Goal: Check status: Check status

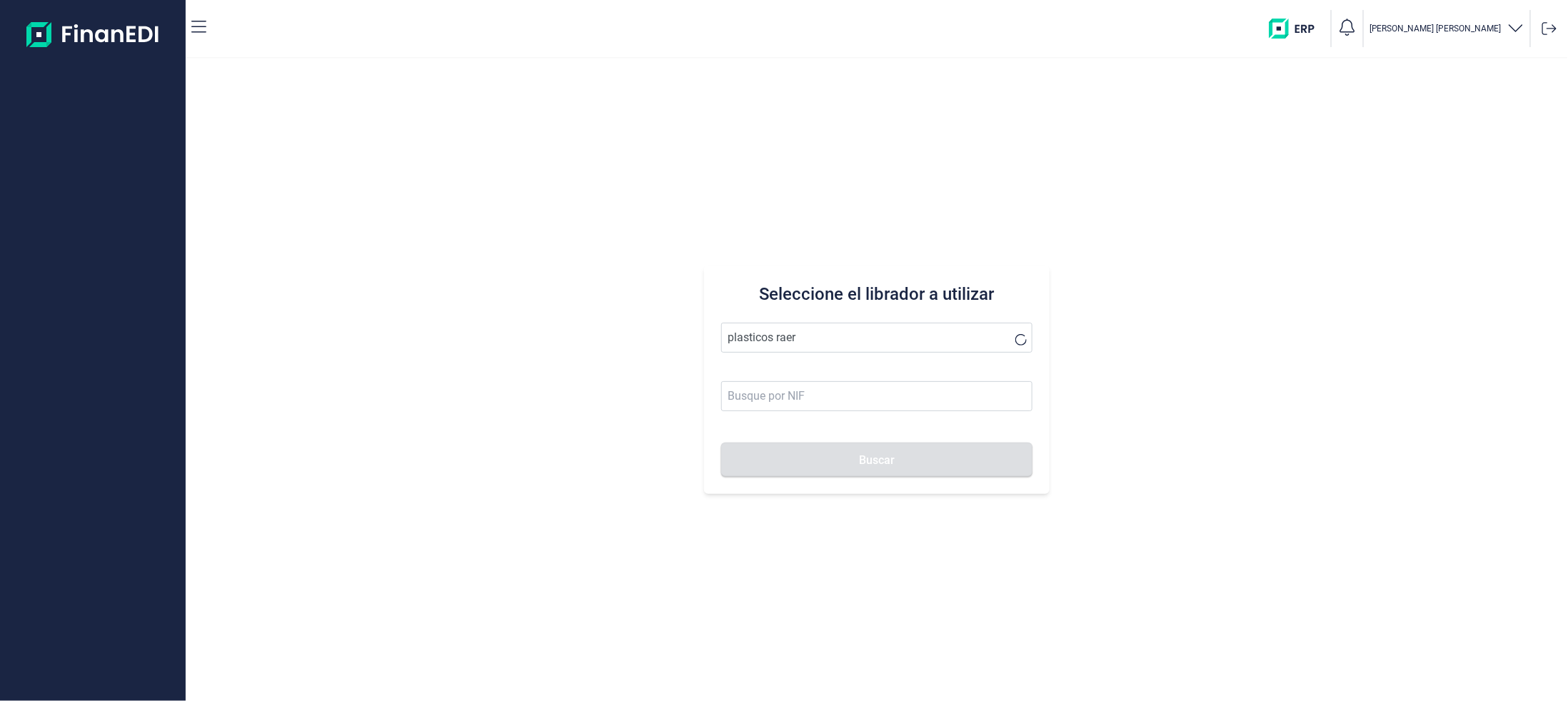
click at [721, 443] on button "Buscar" at bounding box center [877, 460] width 311 height 34
click at [803, 365] on li "PLASTICOS RAER SA" at bounding box center [877, 372] width 311 height 29
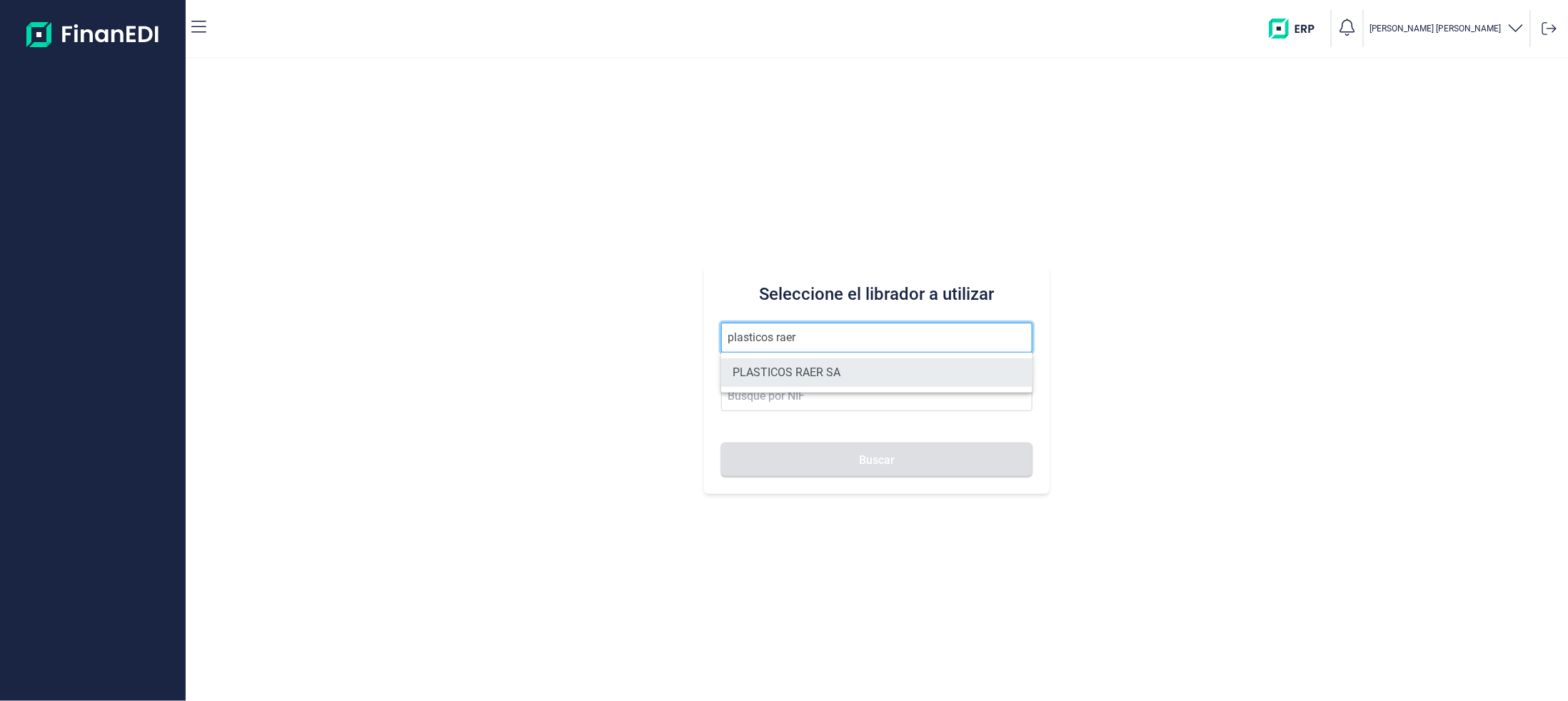
type input "PLASTICOS RAER SA"
type input "A08845729"
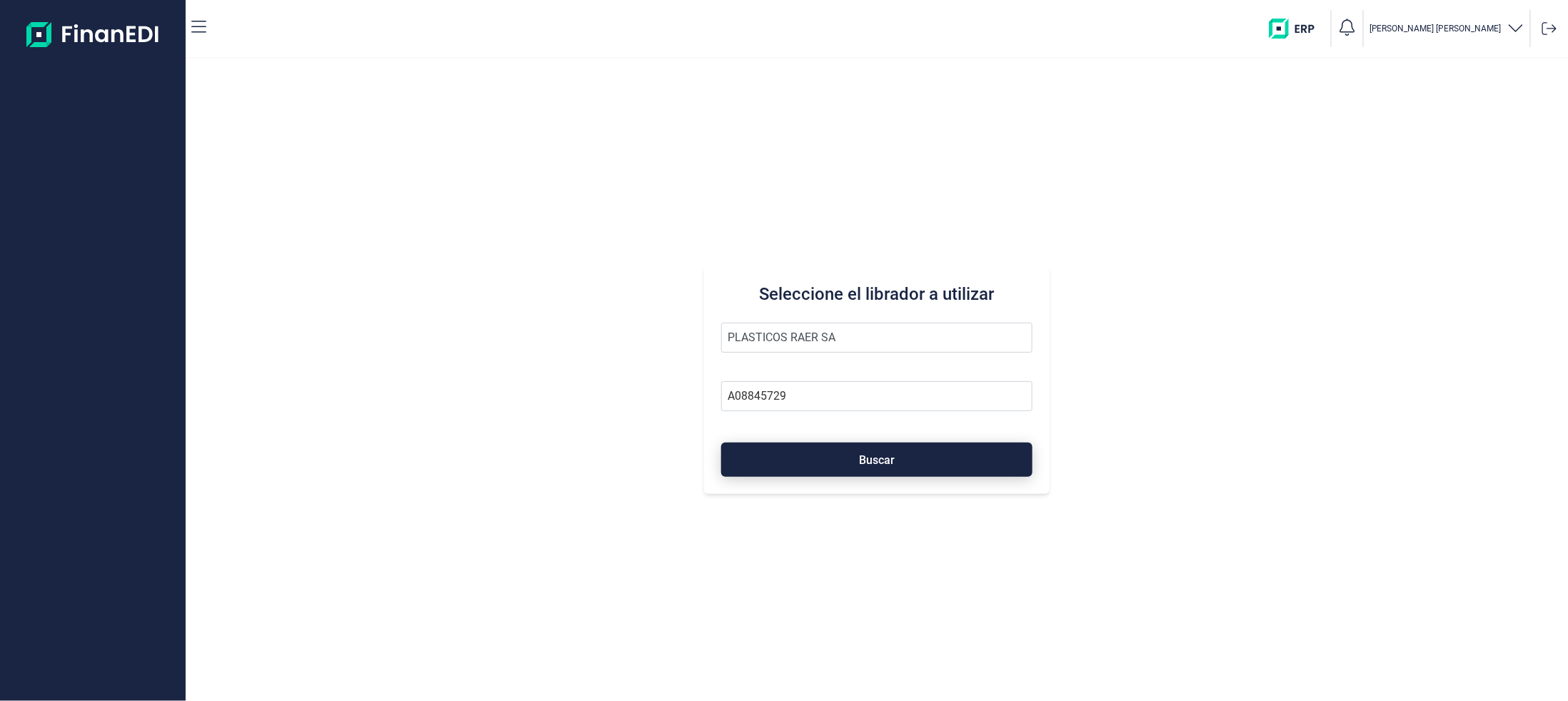
click at [815, 470] on button "Buscar" at bounding box center [877, 460] width 311 height 34
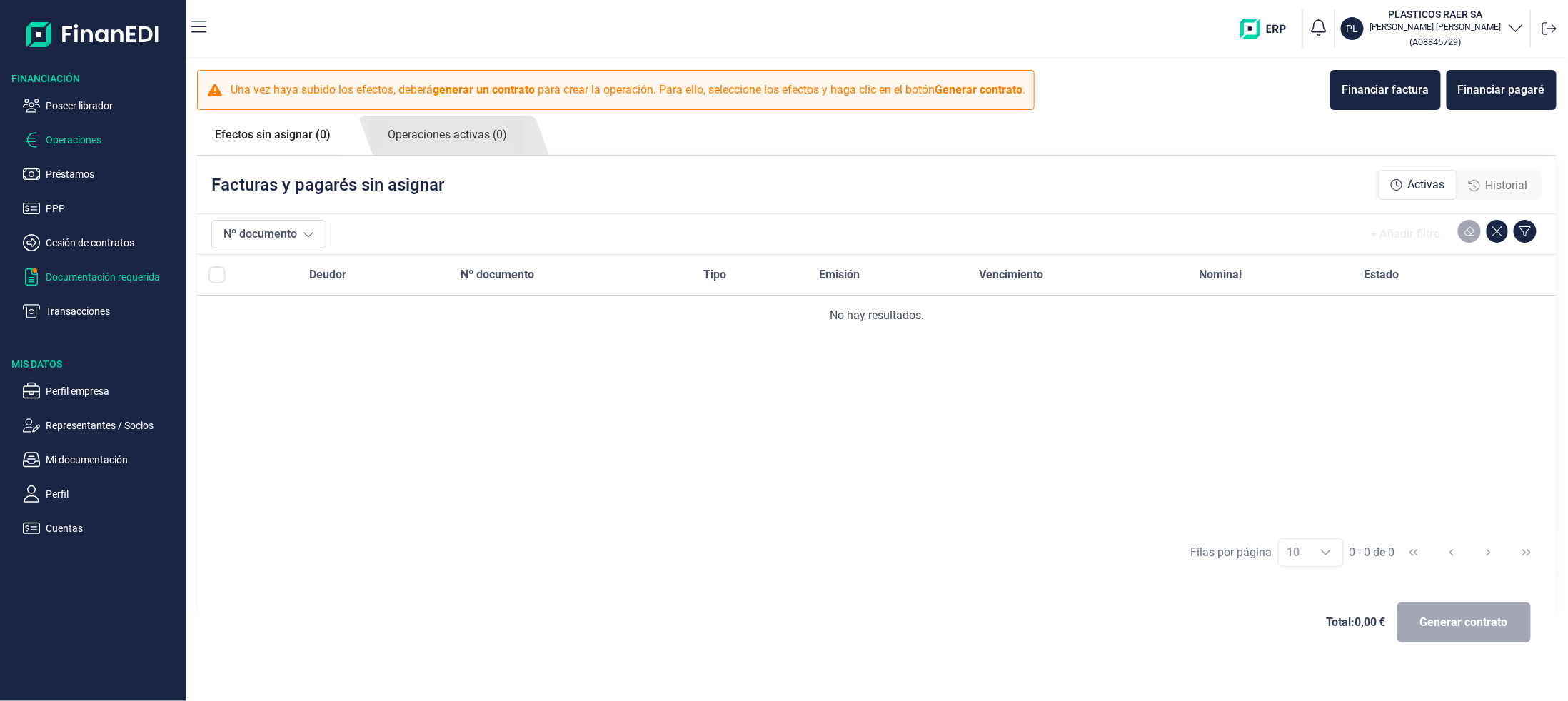
click at [86, 277] on p "Documentación requerida" at bounding box center [113, 277] width 134 height 17
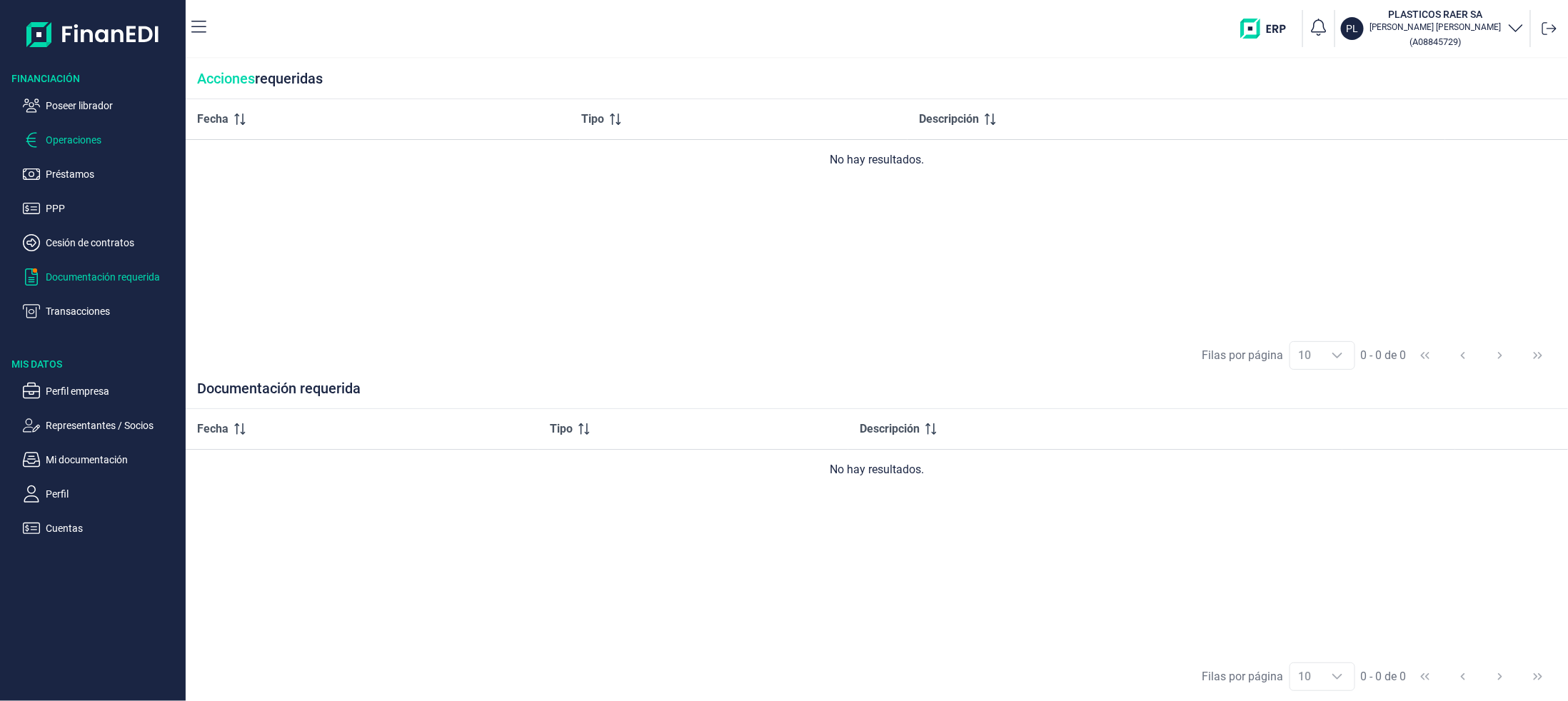
click at [91, 147] on p "Operaciones" at bounding box center [113, 140] width 134 height 17
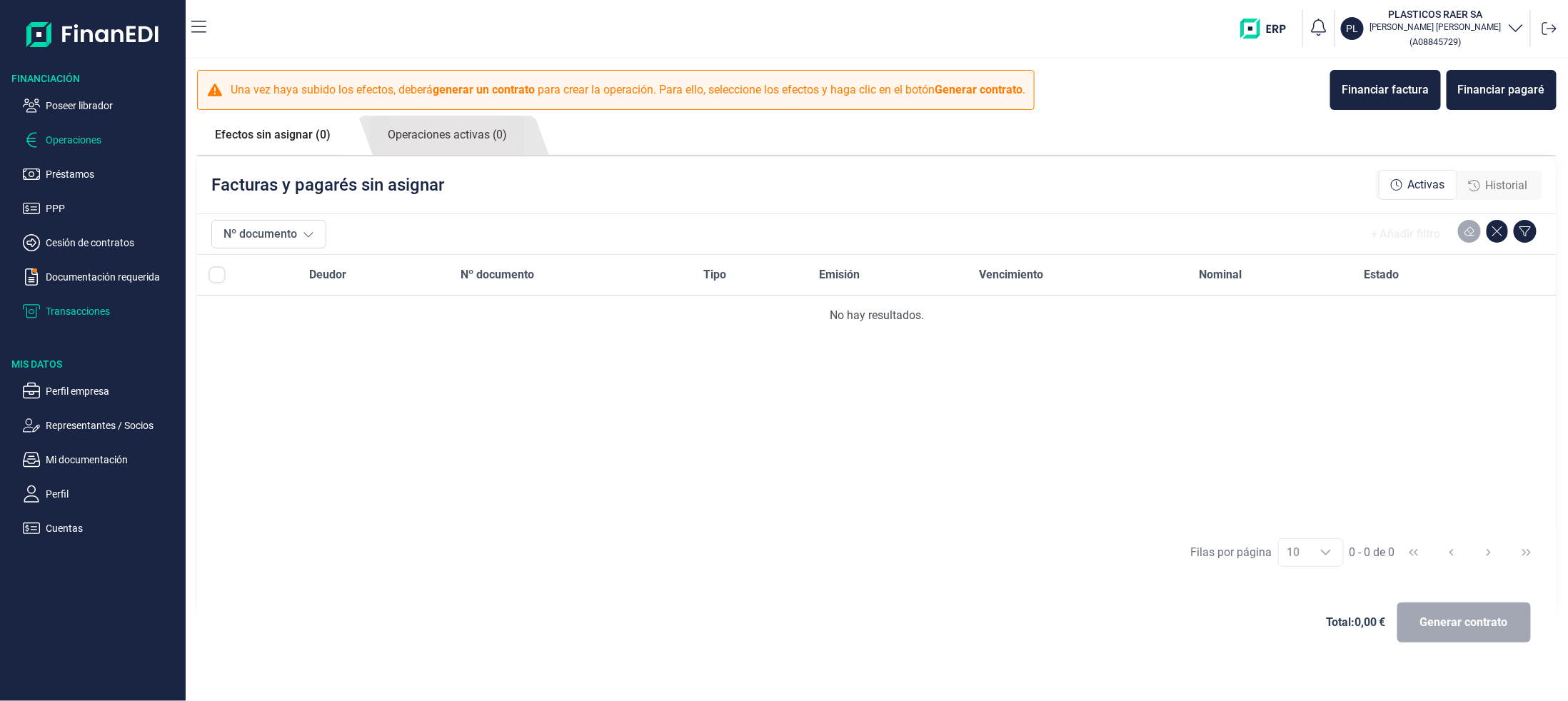
click at [88, 312] on p "Transacciones" at bounding box center [113, 311] width 134 height 17
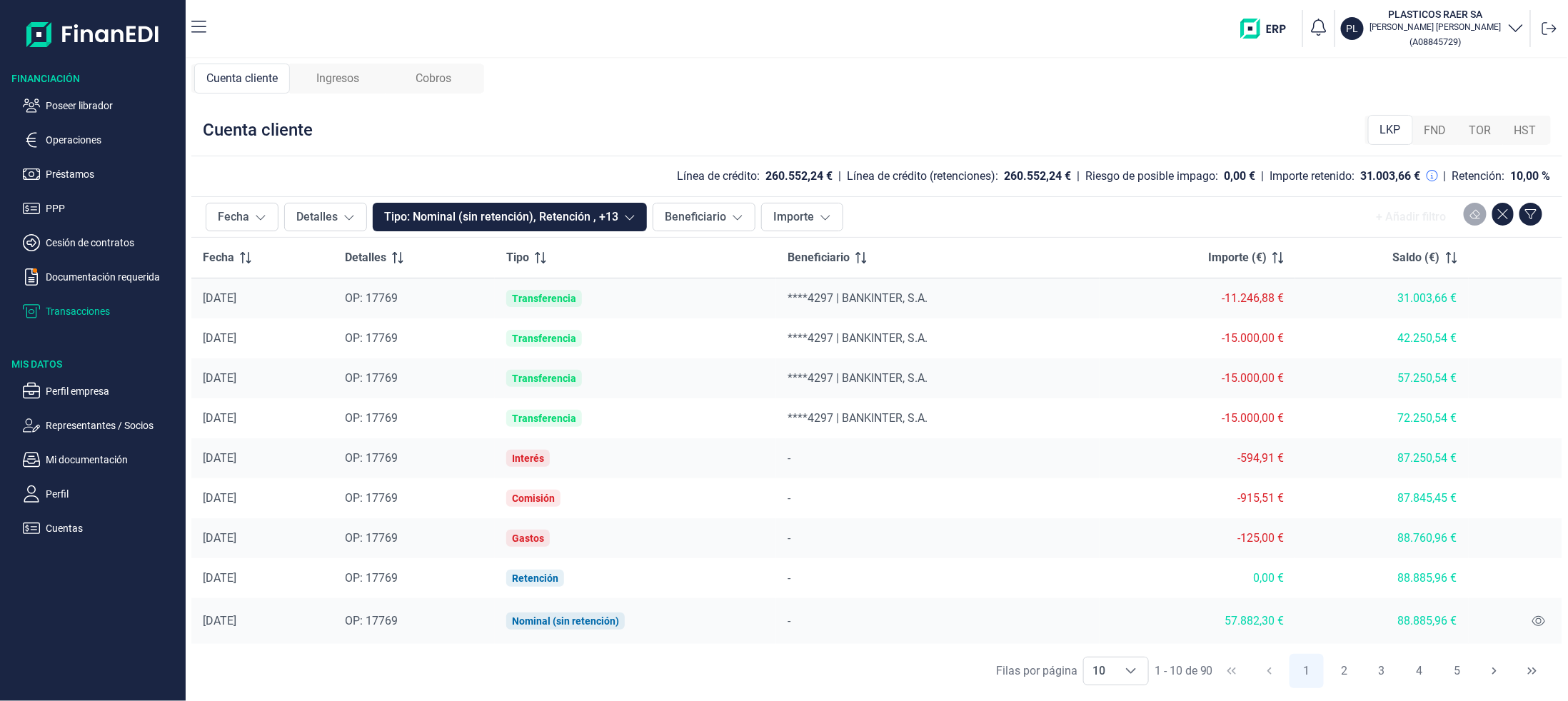
click at [435, 73] on span "Cobros" at bounding box center [433, 78] width 36 height 17
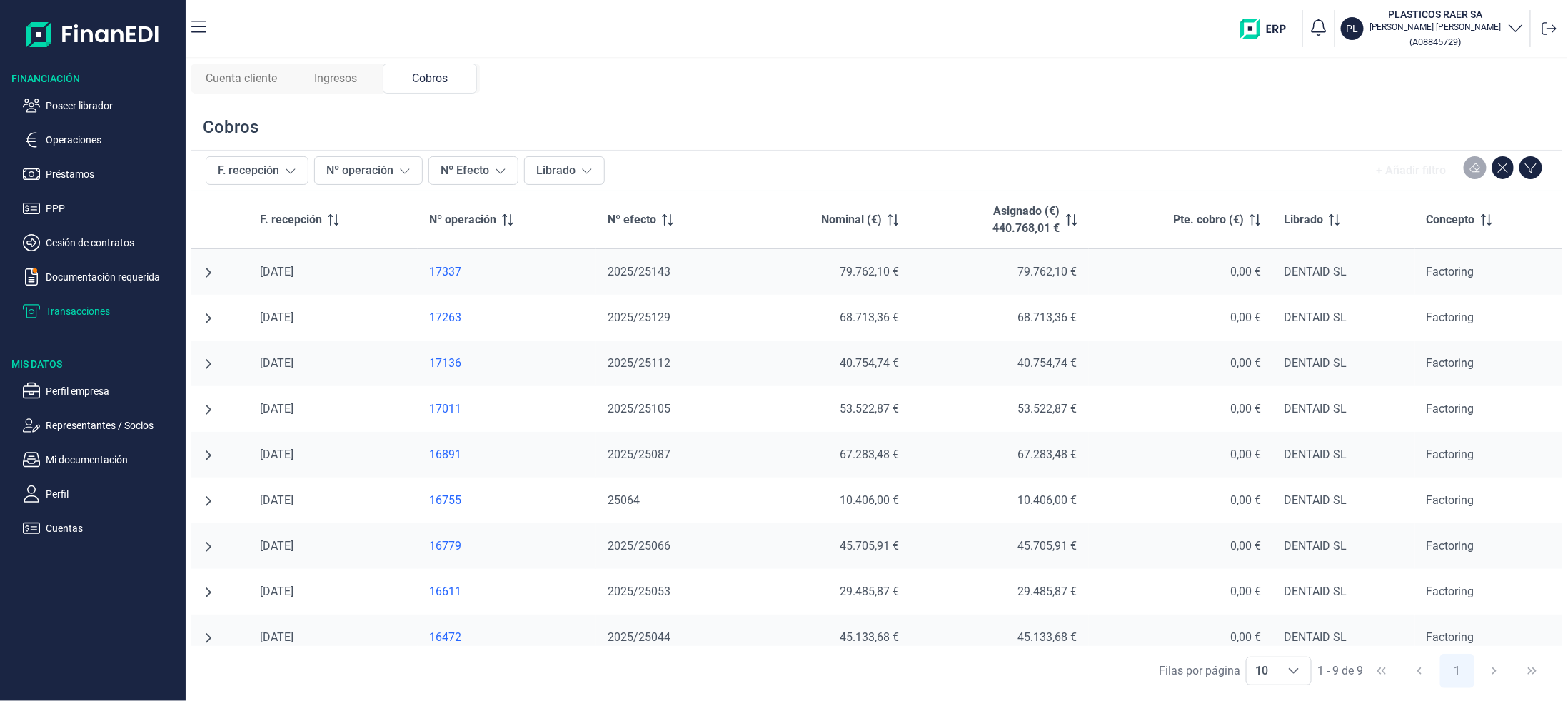
click at [339, 88] on div "Ingresos" at bounding box center [335, 78] width 94 height 30
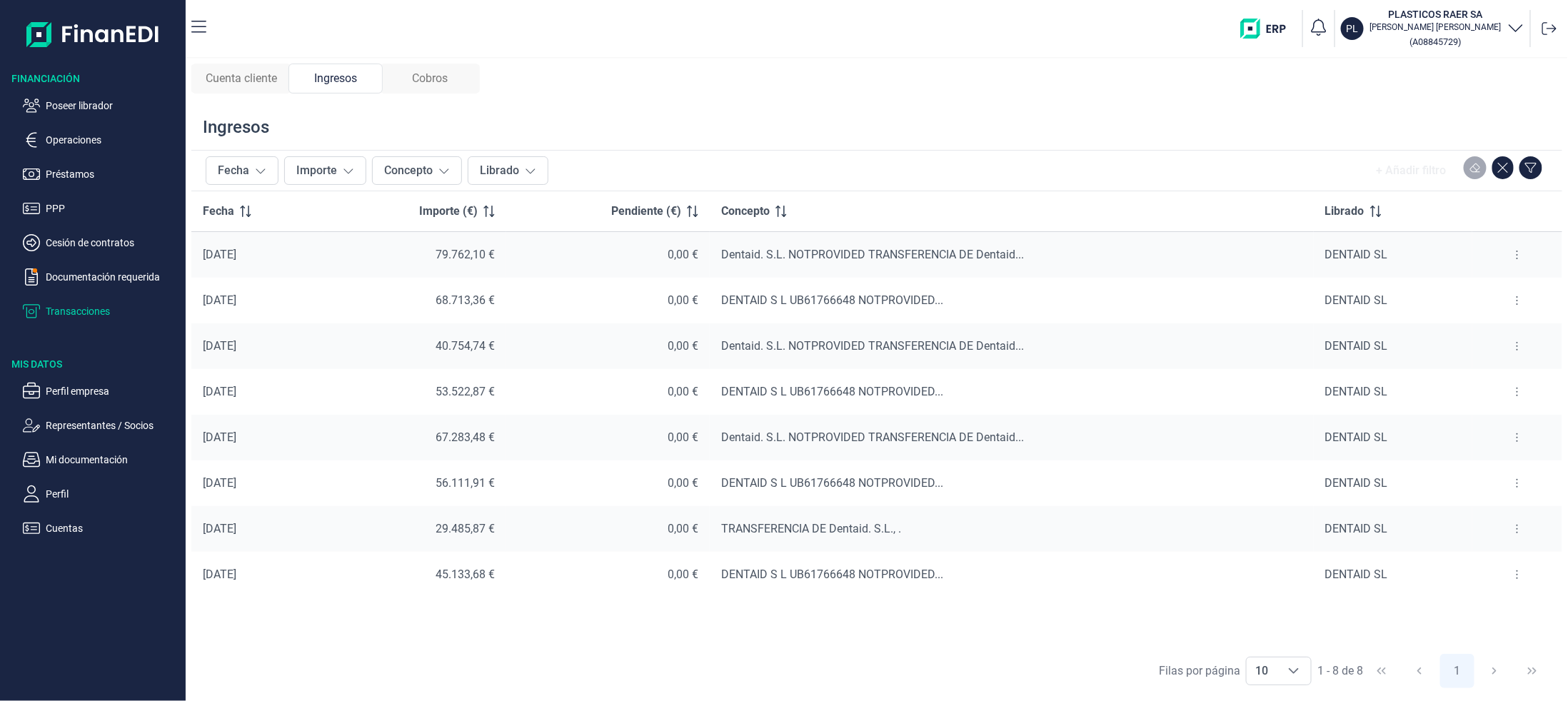
click at [234, 73] on span "Cuenta cliente" at bounding box center [242, 78] width 72 height 17
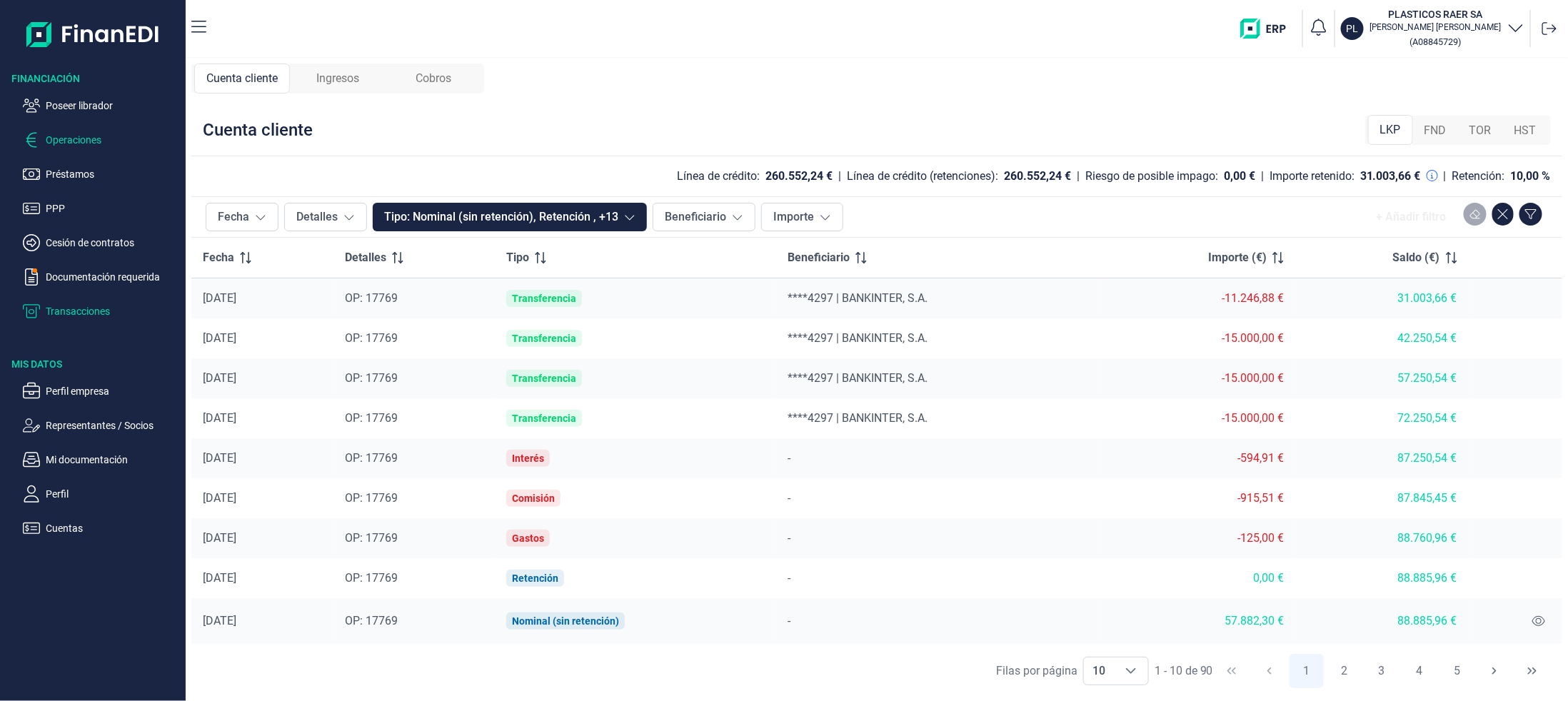
click at [58, 135] on p "Operaciones" at bounding box center [113, 140] width 134 height 17
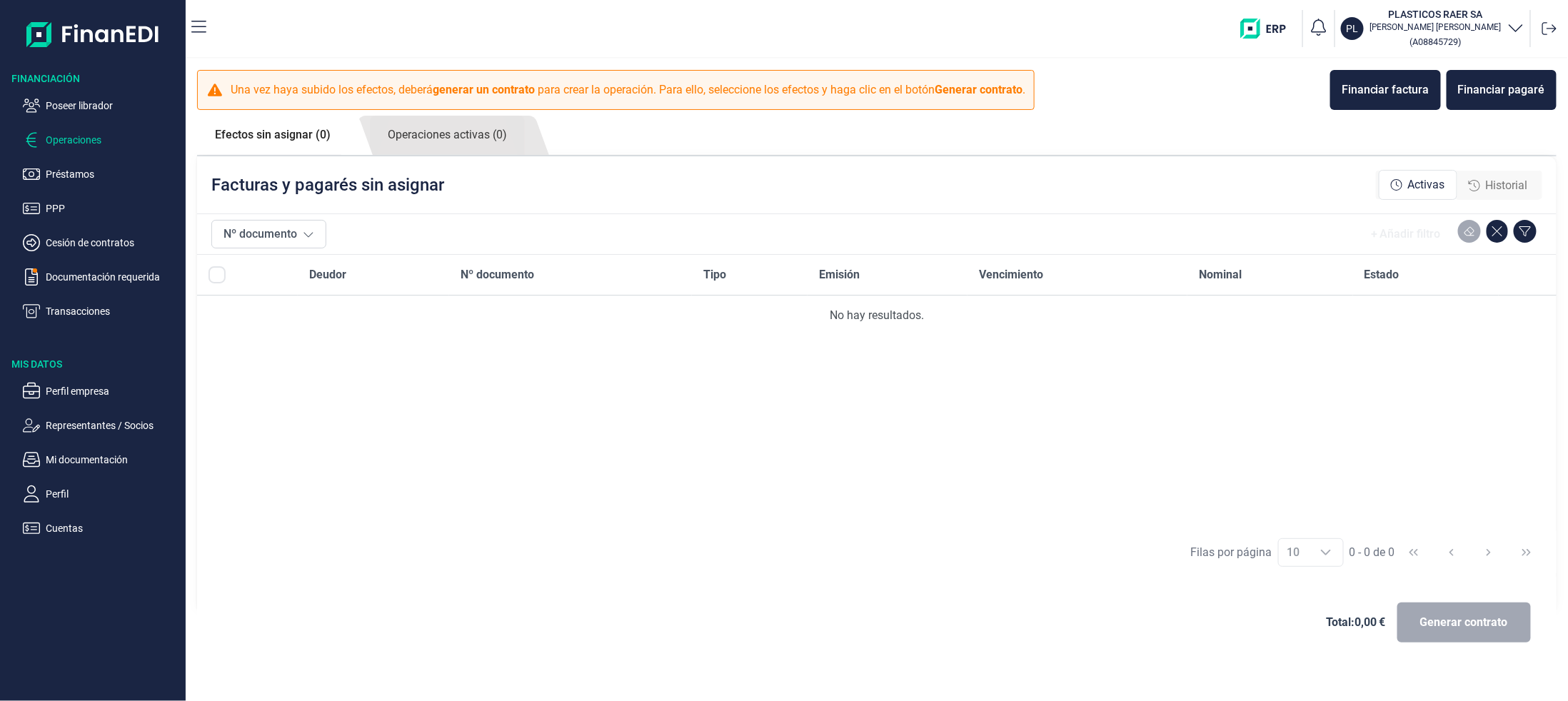
click at [1490, 182] on span "Historial" at bounding box center [1506, 185] width 42 height 17
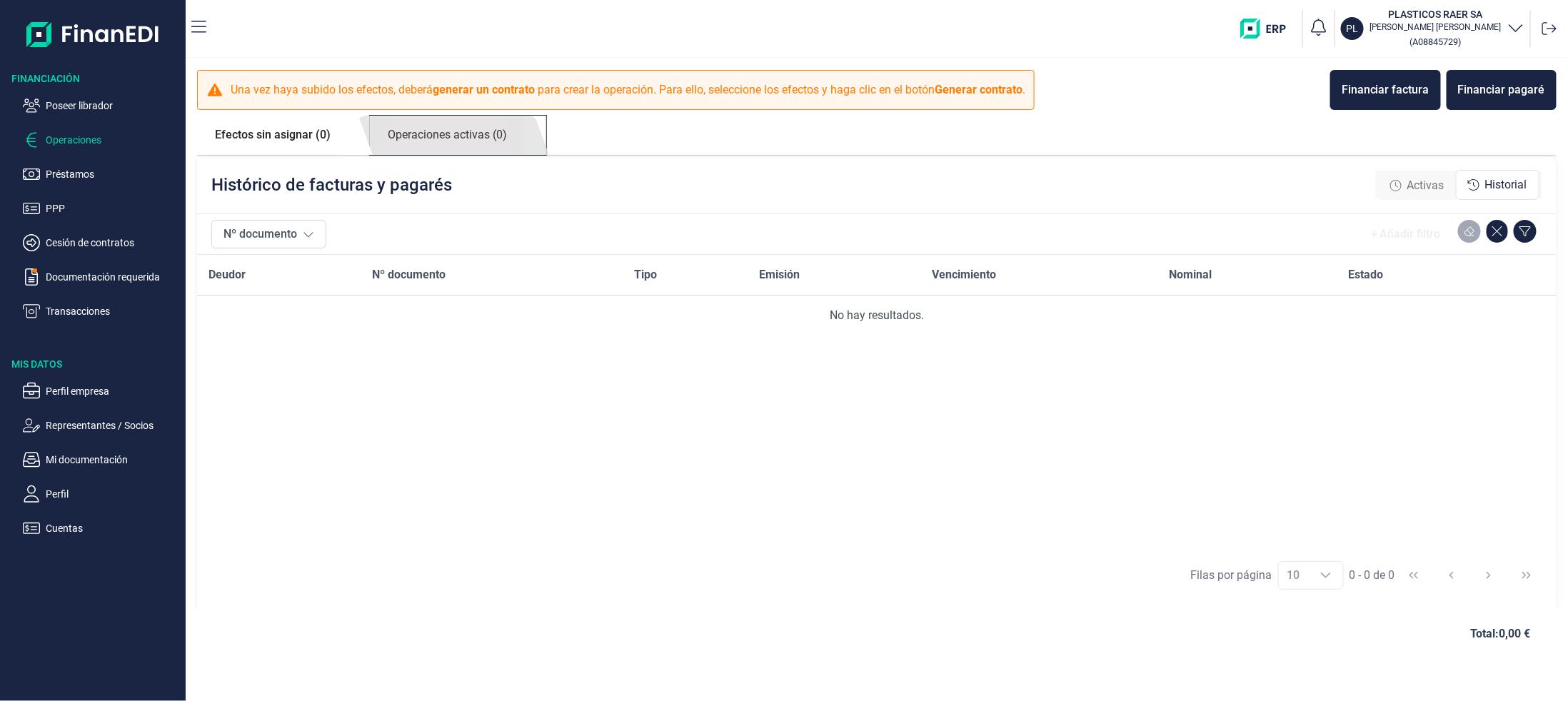
click at [449, 133] on link "Operaciones activas (0)" at bounding box center [447, 135] width 155 height 39
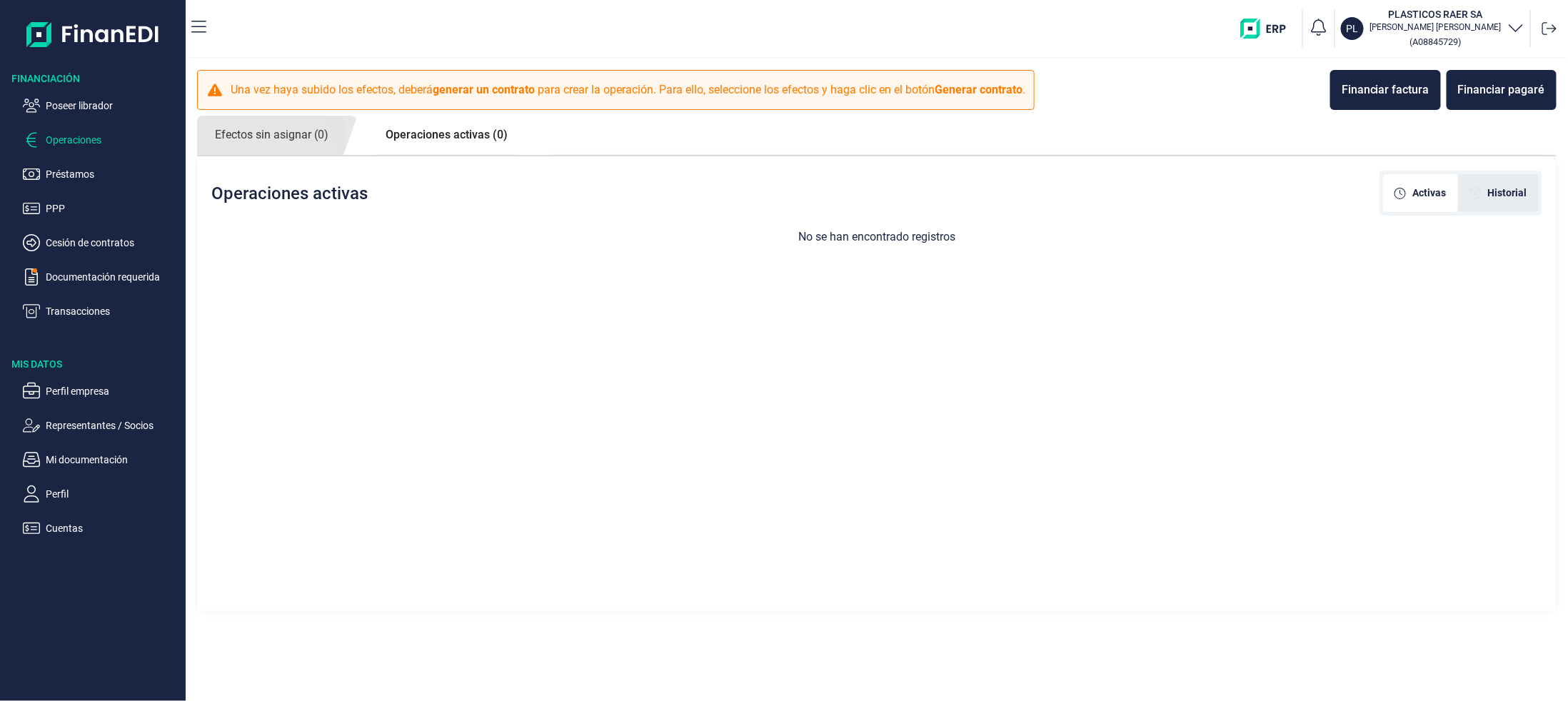
click at [1504, 190] on span "Historial" at bounding box center [1507, 192] width 39 height 15
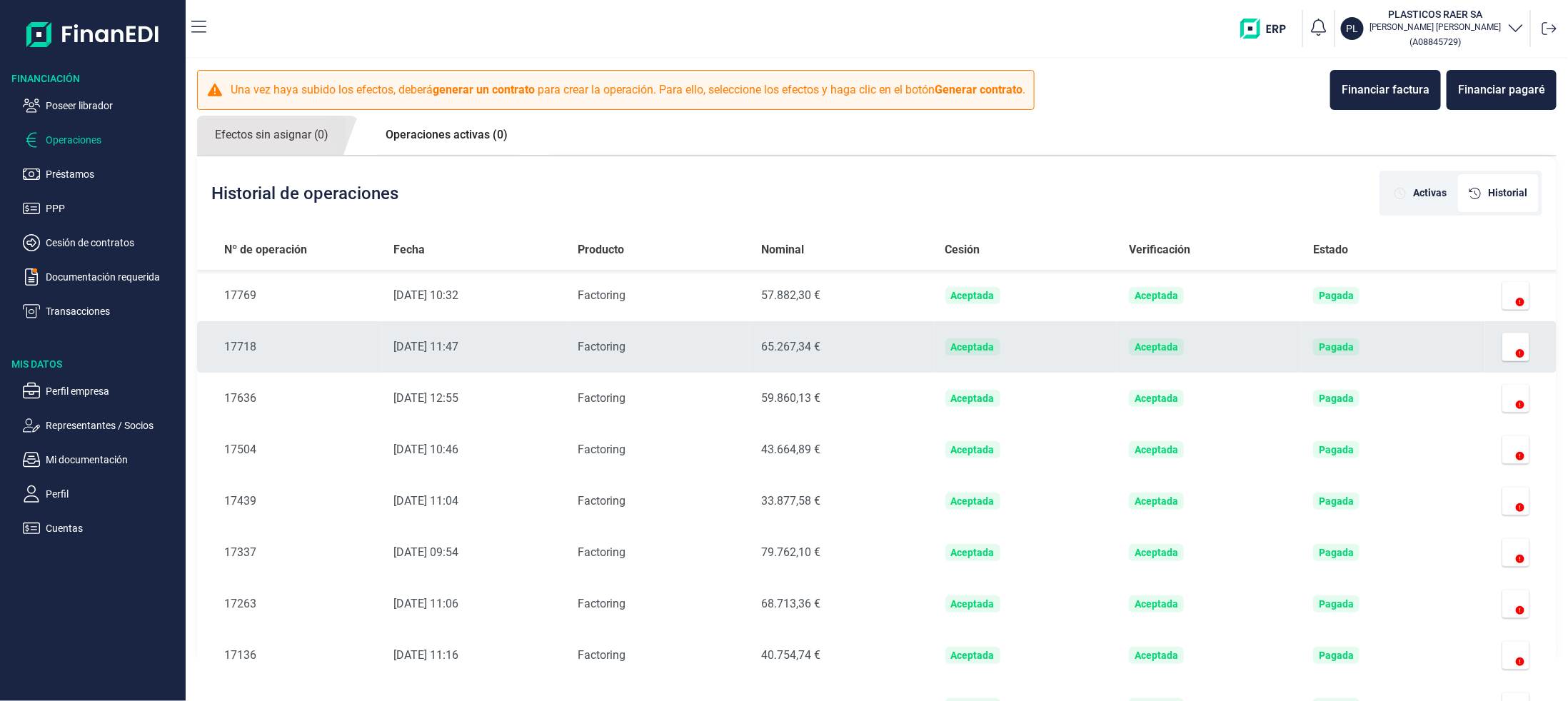
click at [1517, 350] on icon at bounding box center [1520, 354] width 9 height 9
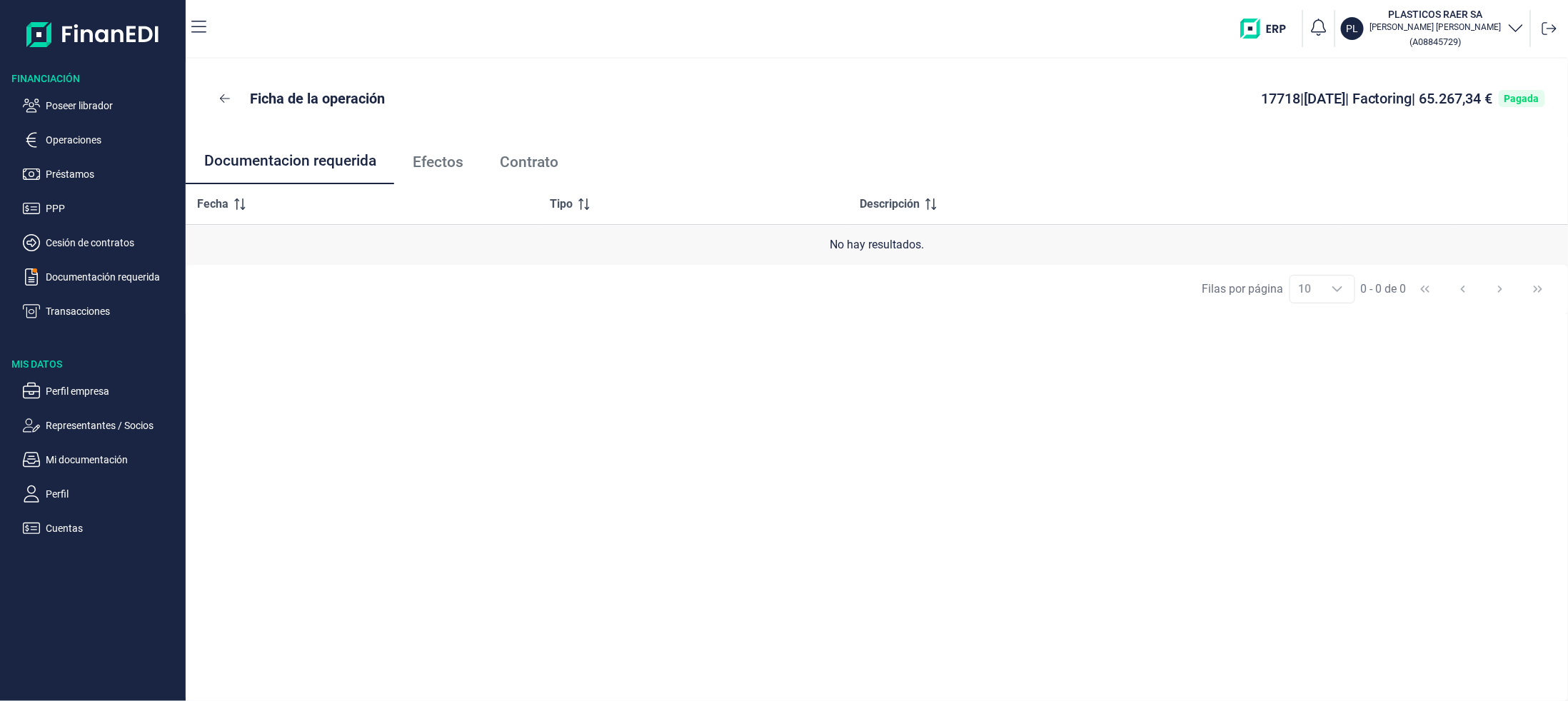
click at [449, 169] on span "Efectos" at bounding box center [438, 162] width 51 height 15
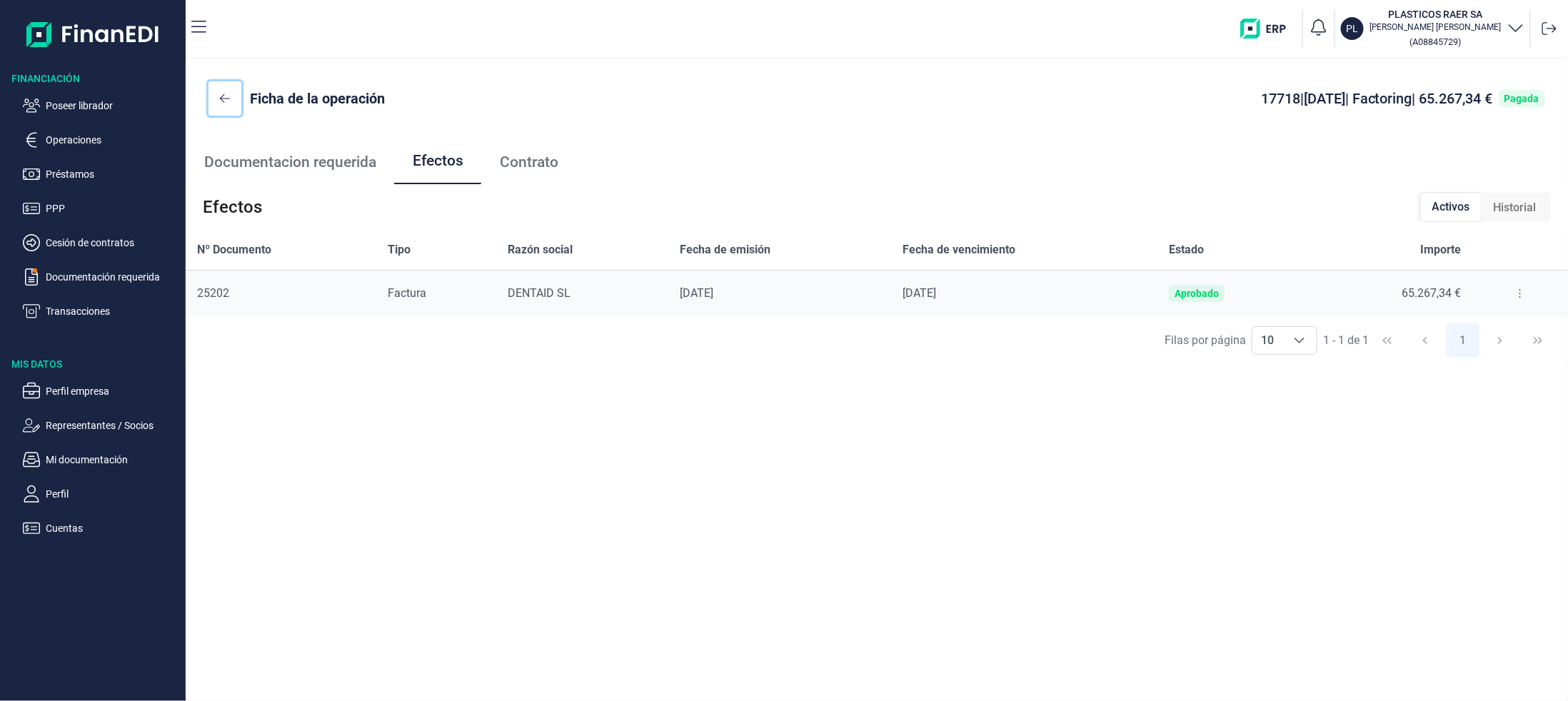
click at [224, 97] on icon at bounding box center [225, 98] width 10 height 12
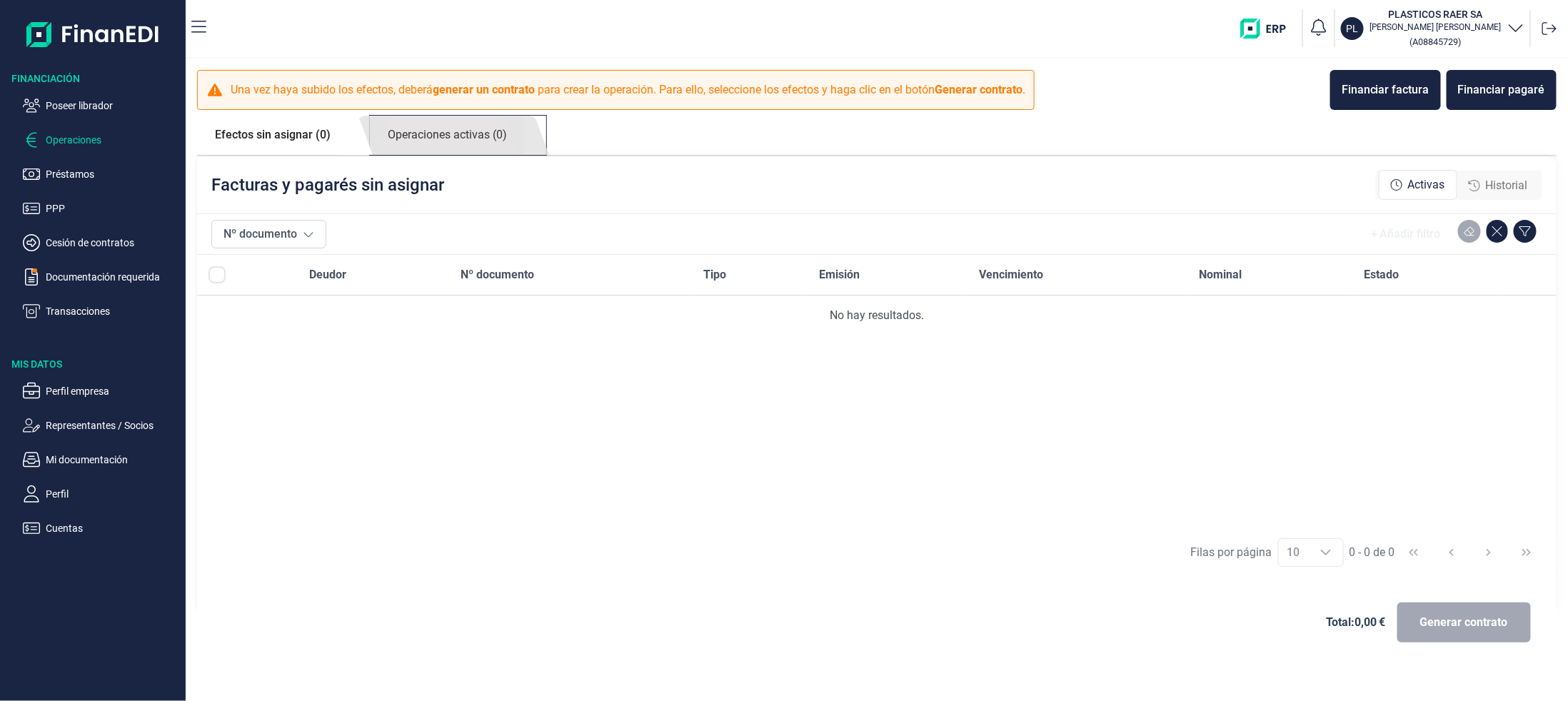
click at [442, 140] on link "Operaciones activas (0)" at bounding box center [447, 135] width 155 height 39
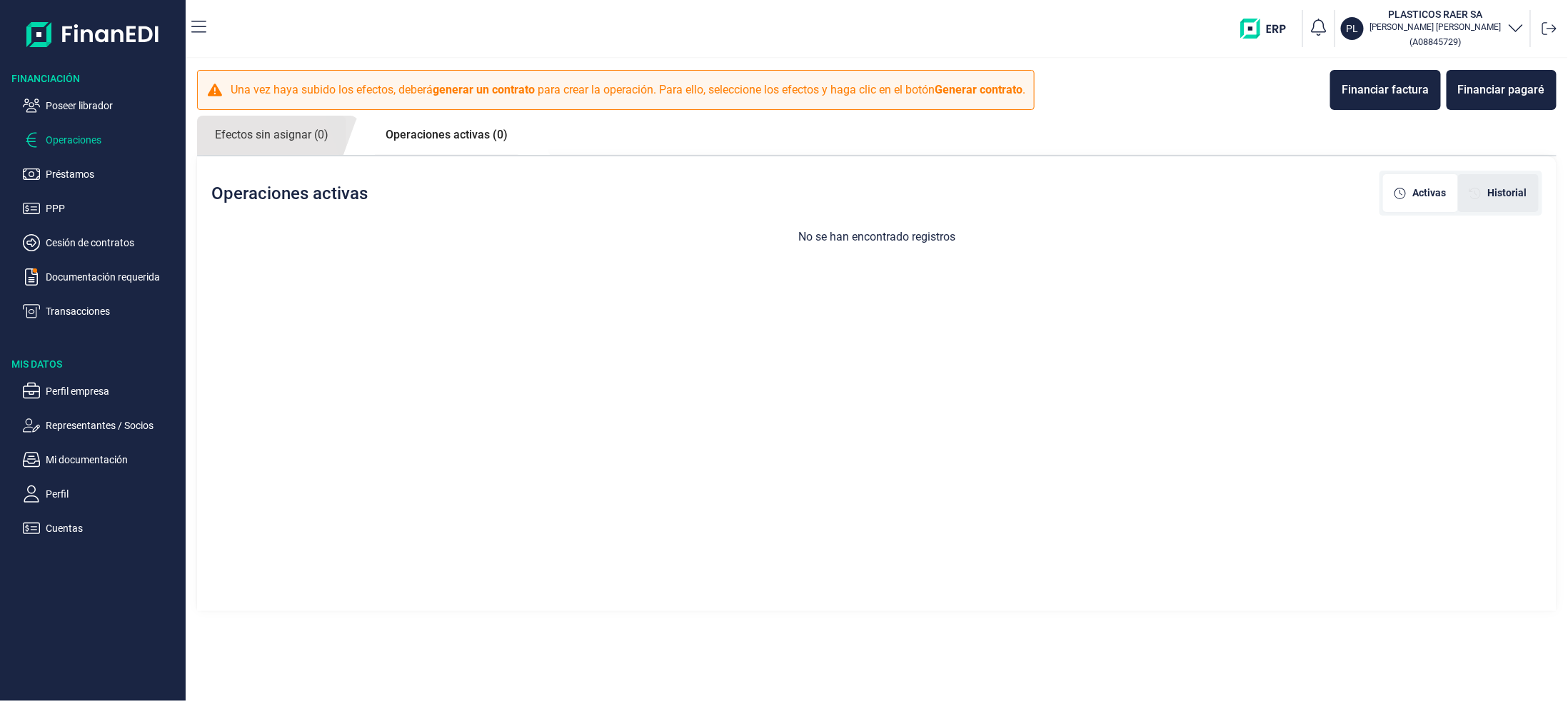
click at [1520, 196] on span "Historial" at bounding box center [1507, 192] width 39 height 15
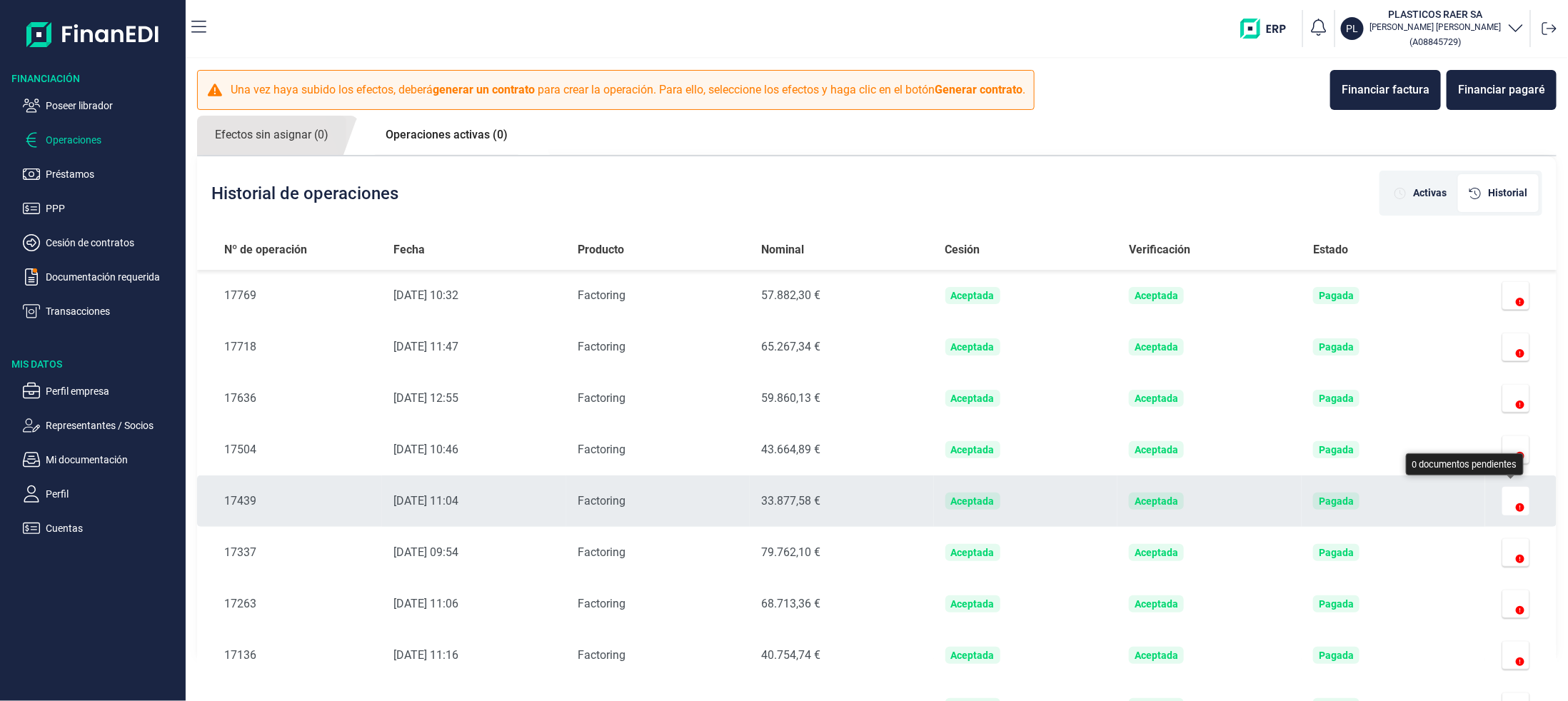
click at [1514, 497] on button "button" at bounding box center [1515, 501] width 27 height 29
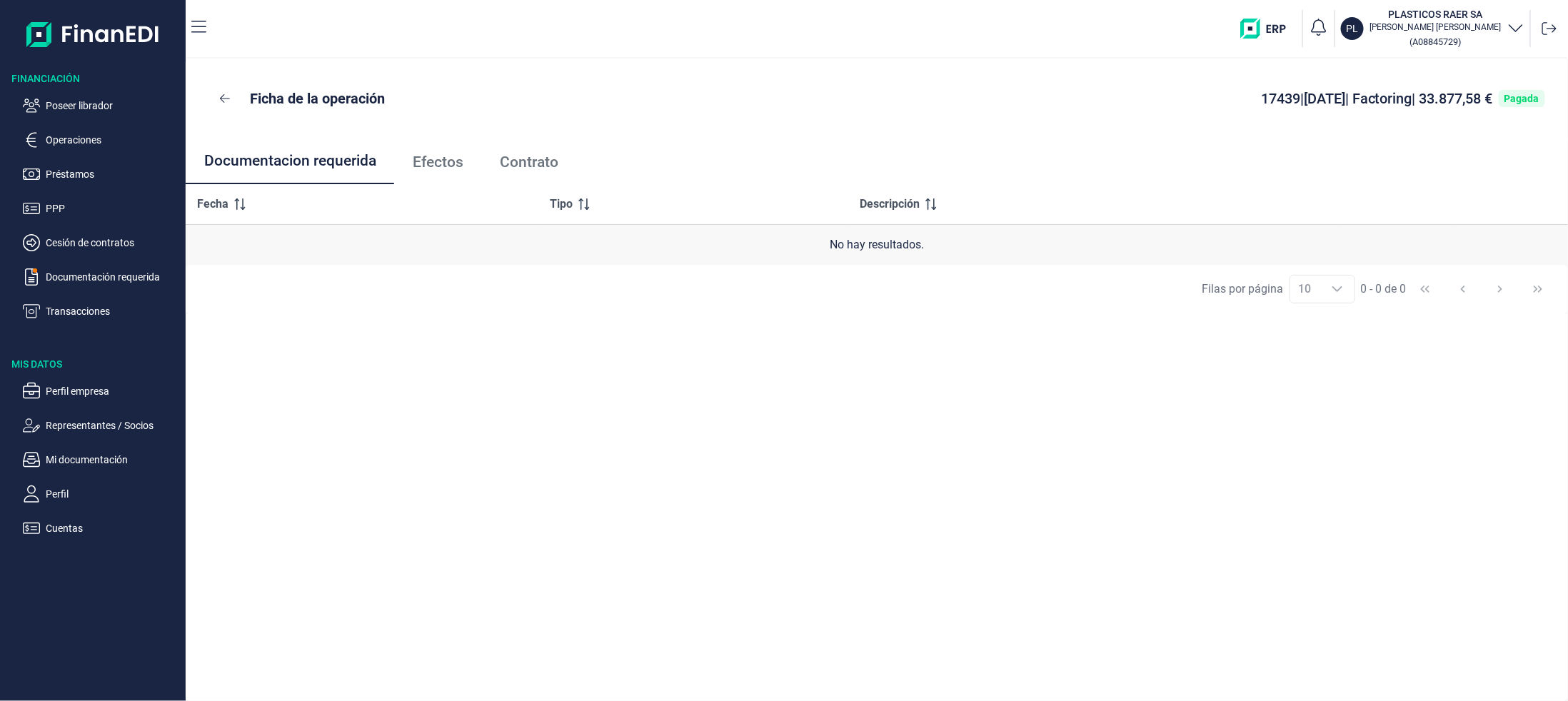
click at [454, 165] on span "Efectos" at bounding box center [438, 162] width 51 height 15
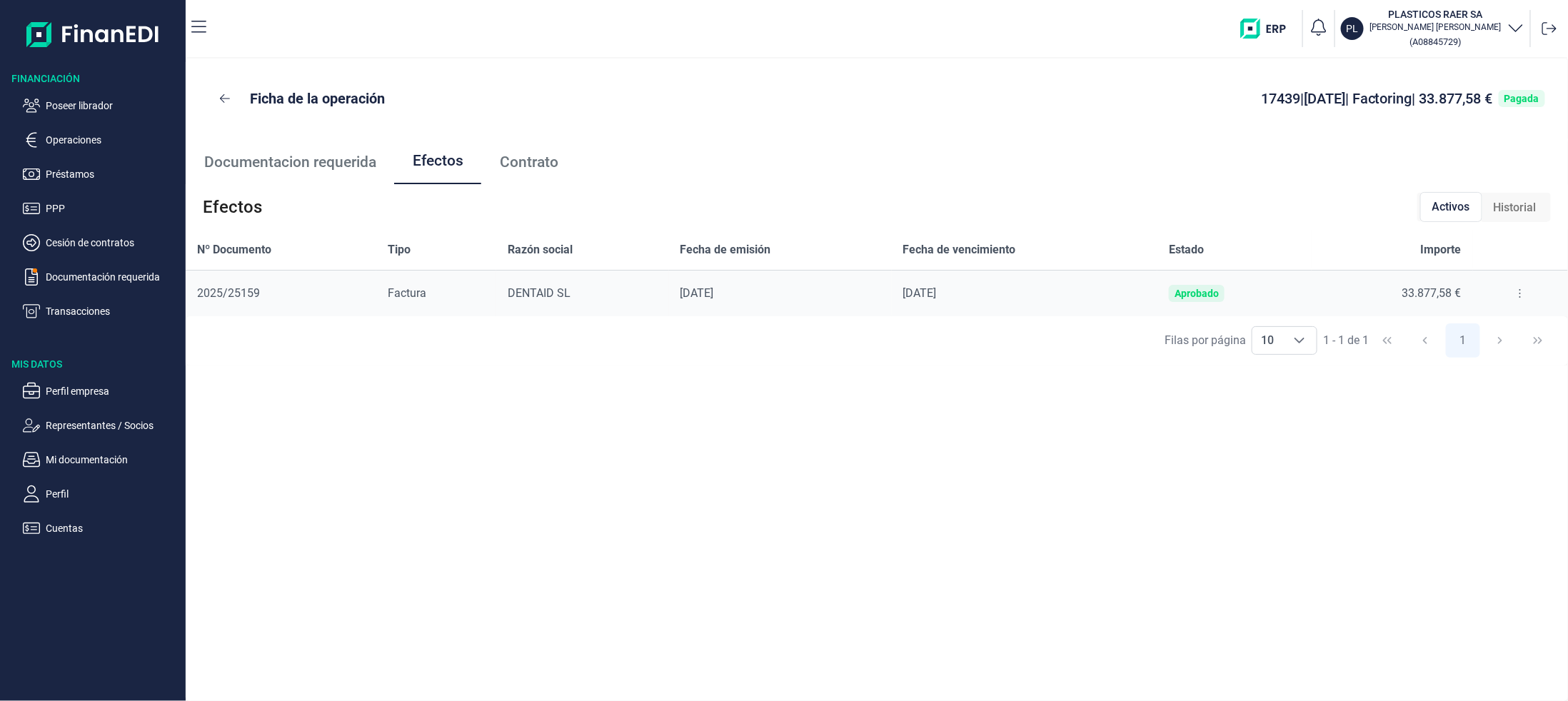
click at [1519, 290] on icon at bounding box center [1520, 294] width 2 height 9
click at [1431, 328] on icon "Detalles efecto" at bounding box center [1427, 329] width 14 height 10
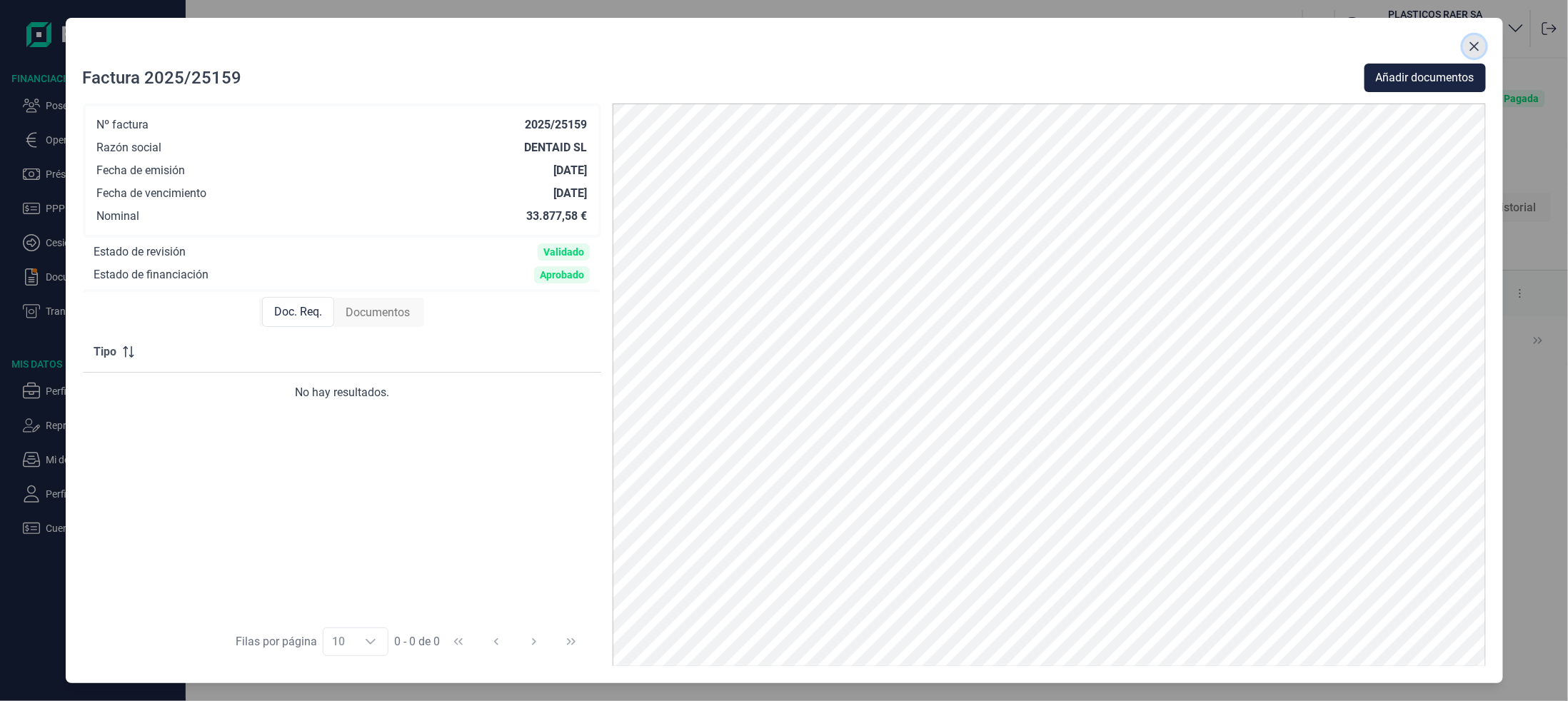
click at [1476, 47] on icon "Close" at bounding box center [1474, 46] width 12 height 12
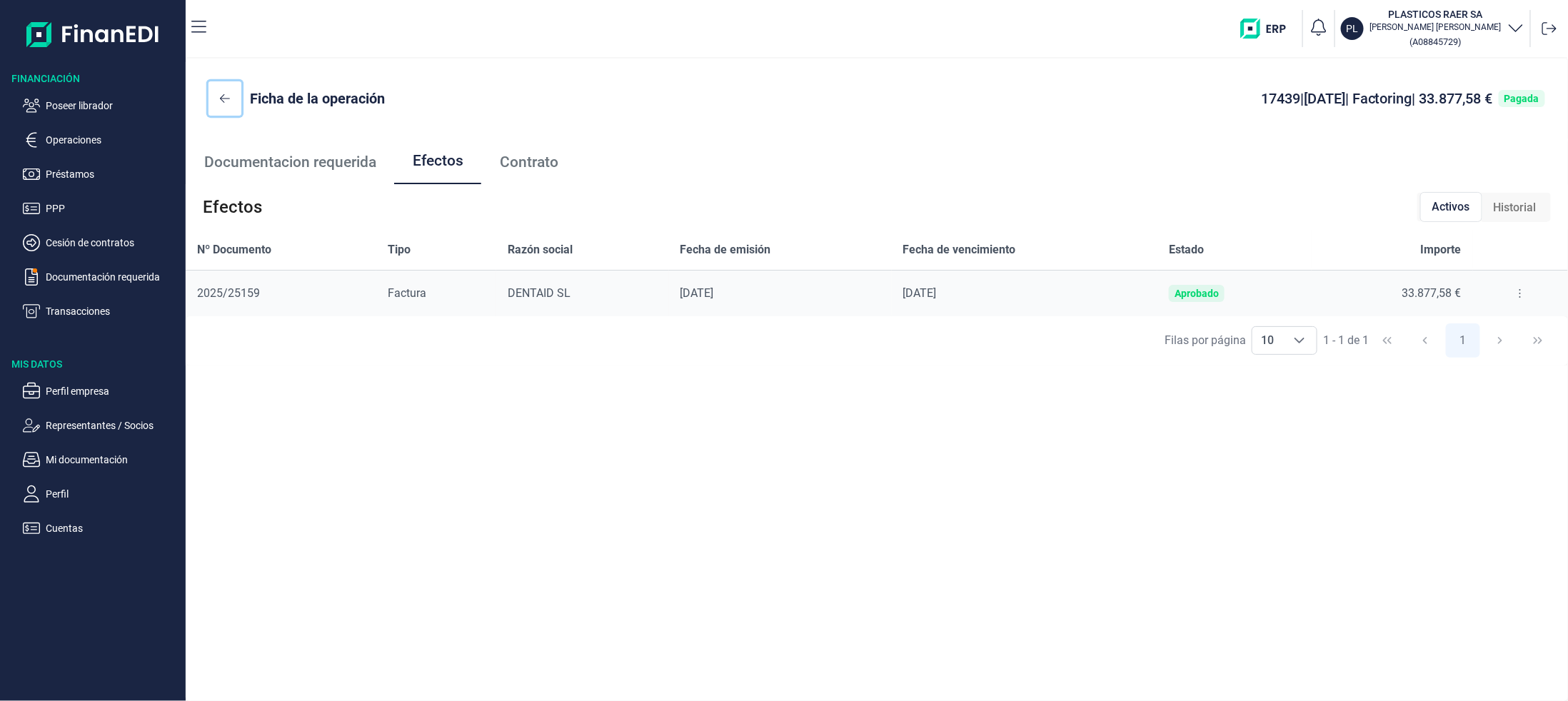
click at [225, 100] on icon at bounding box center [225, 98] width 10 height 12
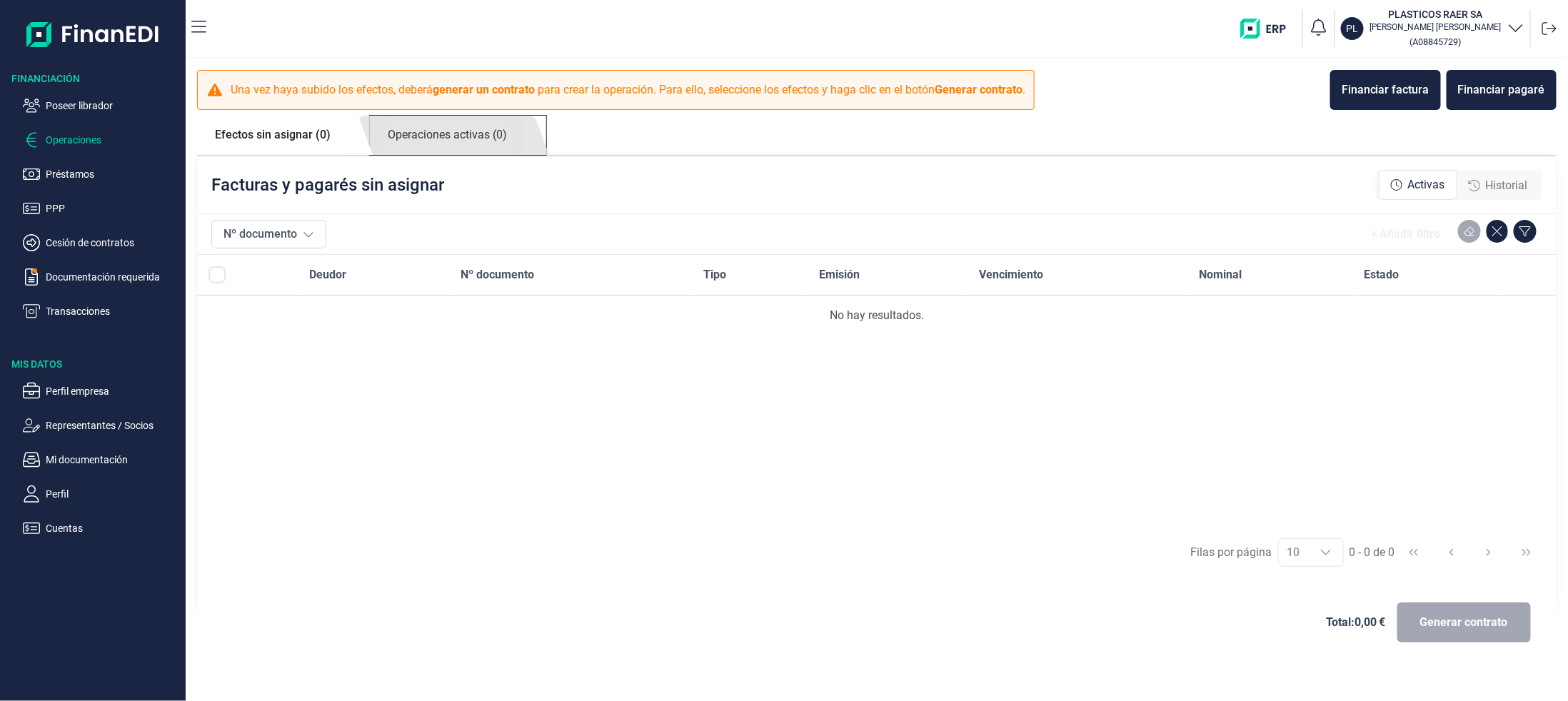
click at [466, 133] on link "Operaciones activas (0)" at bounding box center [447, 135] width 155 height 39
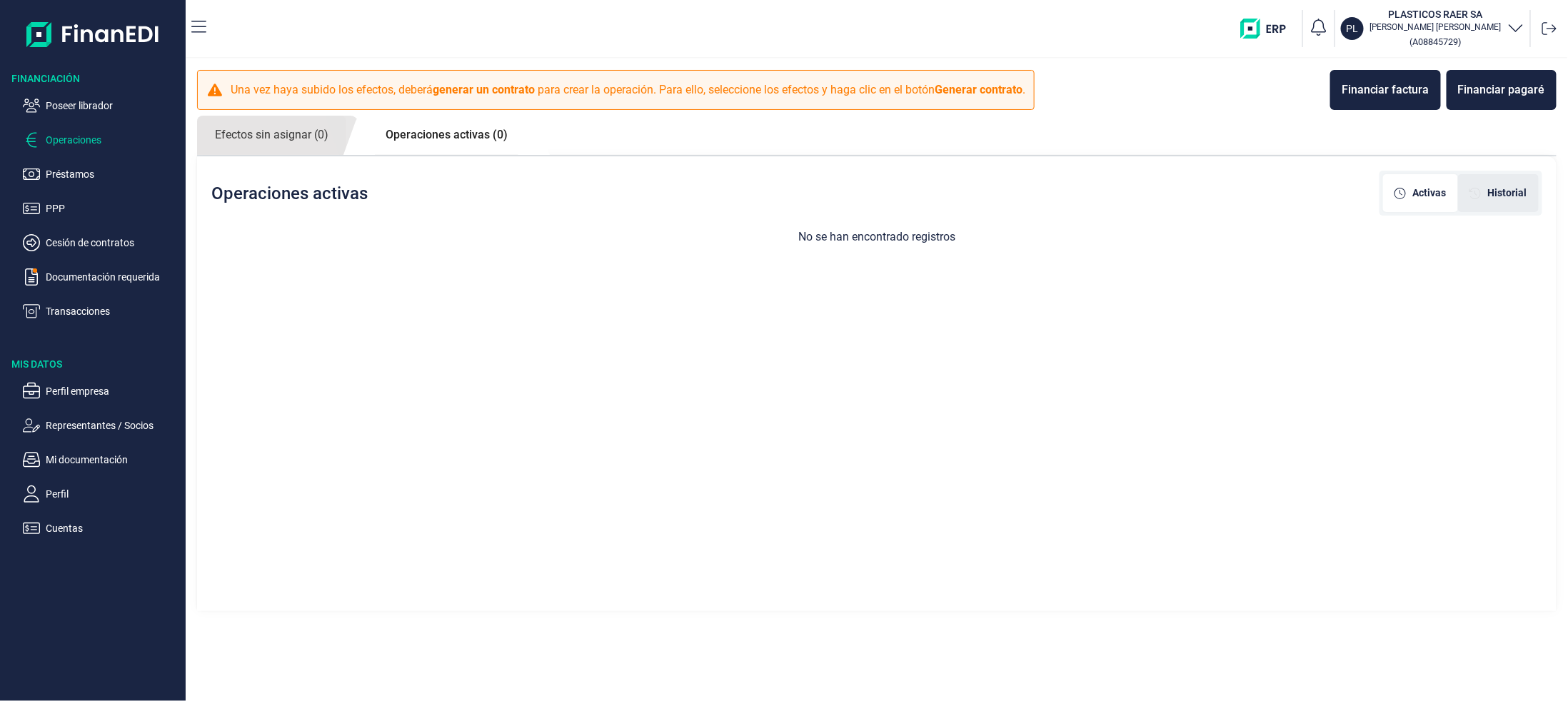
click at [1494, 190] on span "Historial" at bounding box center [1507, 192] width 39 height 15
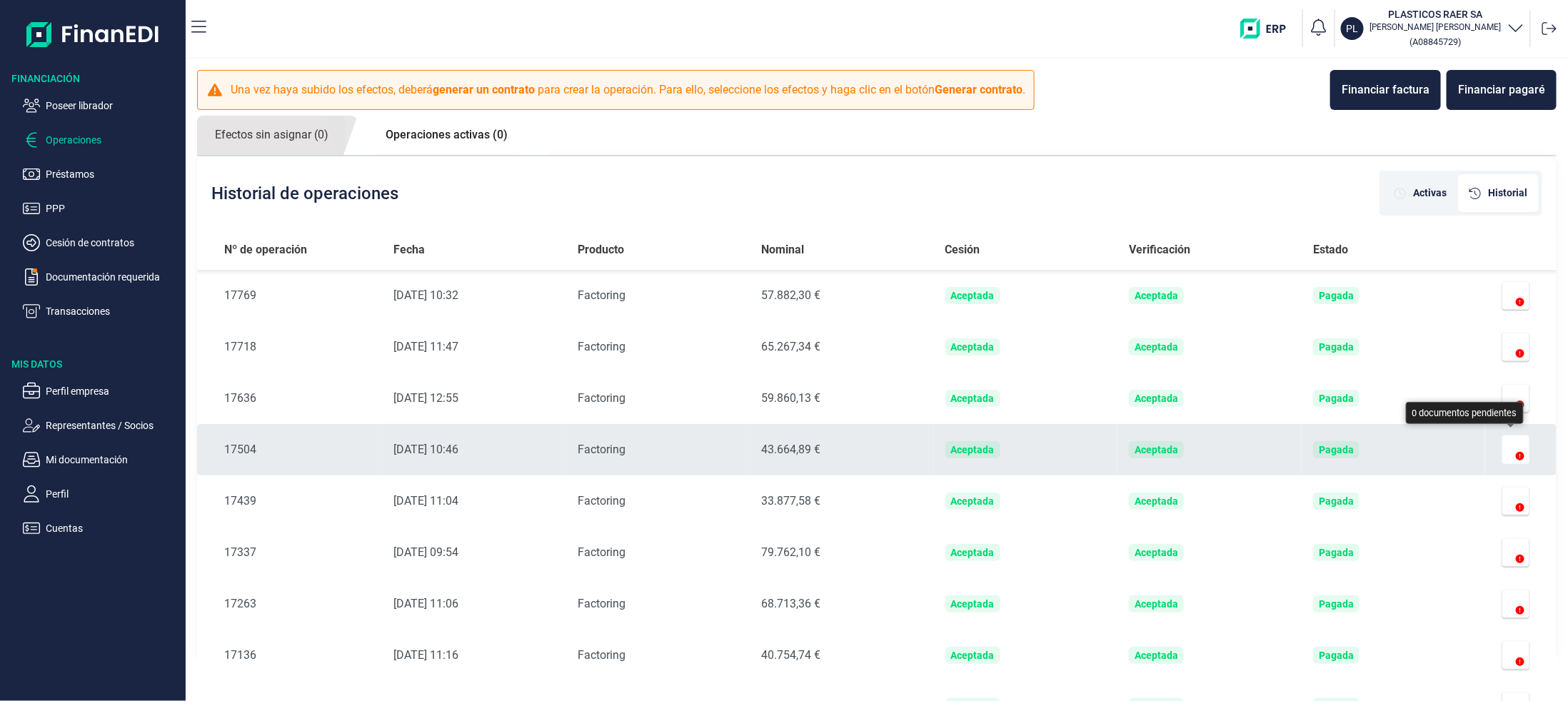
click at [1512, 449] on icon "button" at bounding box center [1516, 449] width 9 height 12
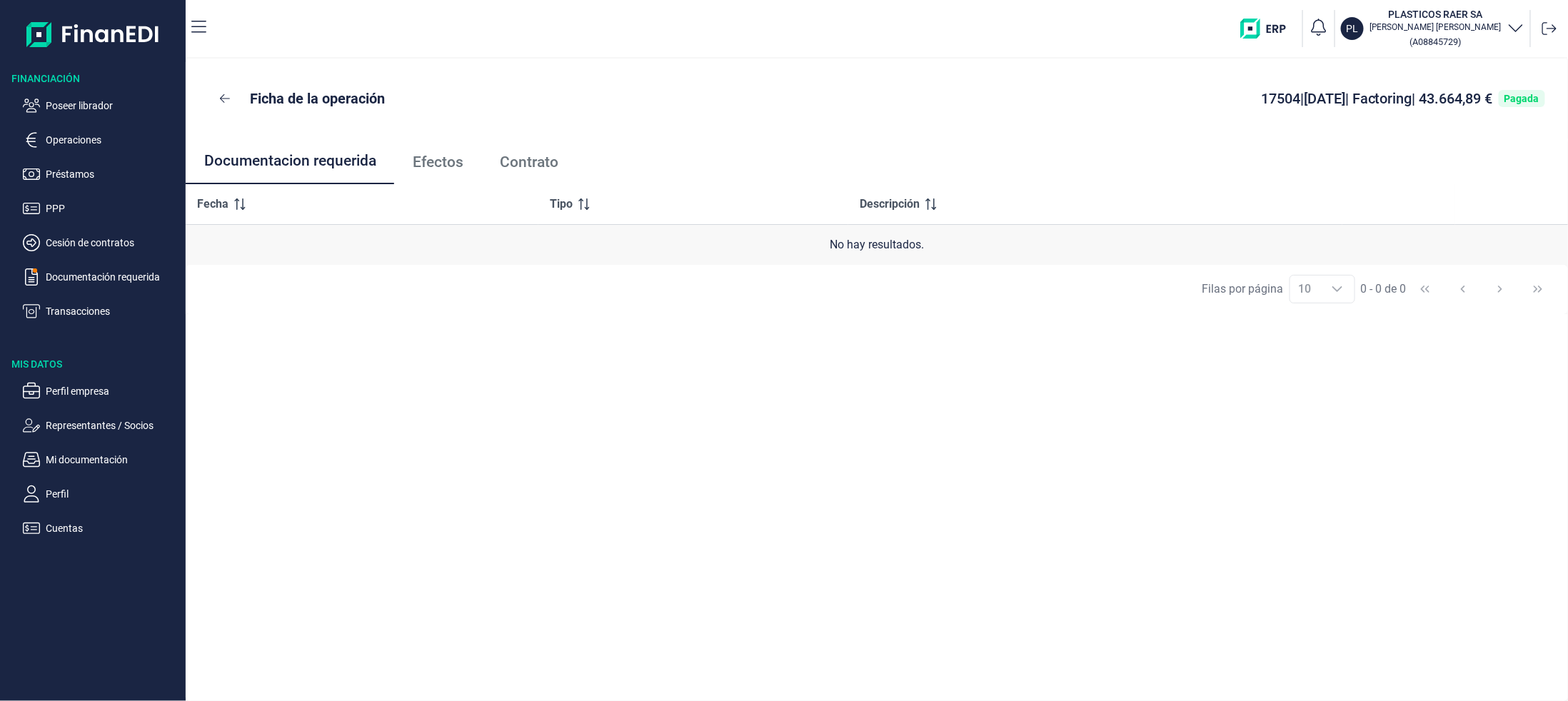
click at [426, 164] on span "Efectos" at bounding box center [438, 162] width 51 height 15
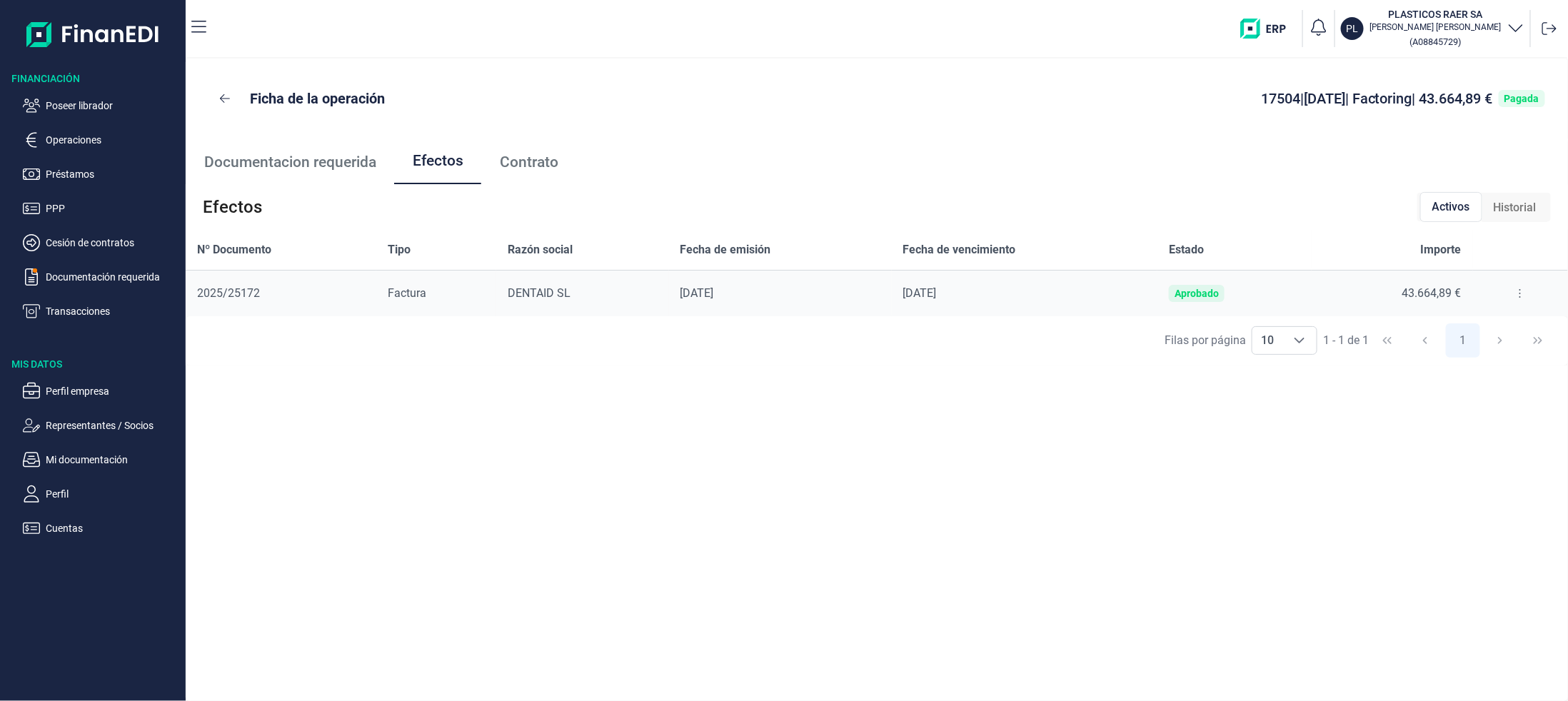
click at [1520, 289] on button at bounding box center [1520, 294] width 26 height 23
click at [1490, 325] on span "Detalles efecto" at bounding box center [1473, 329] width 65 height 14
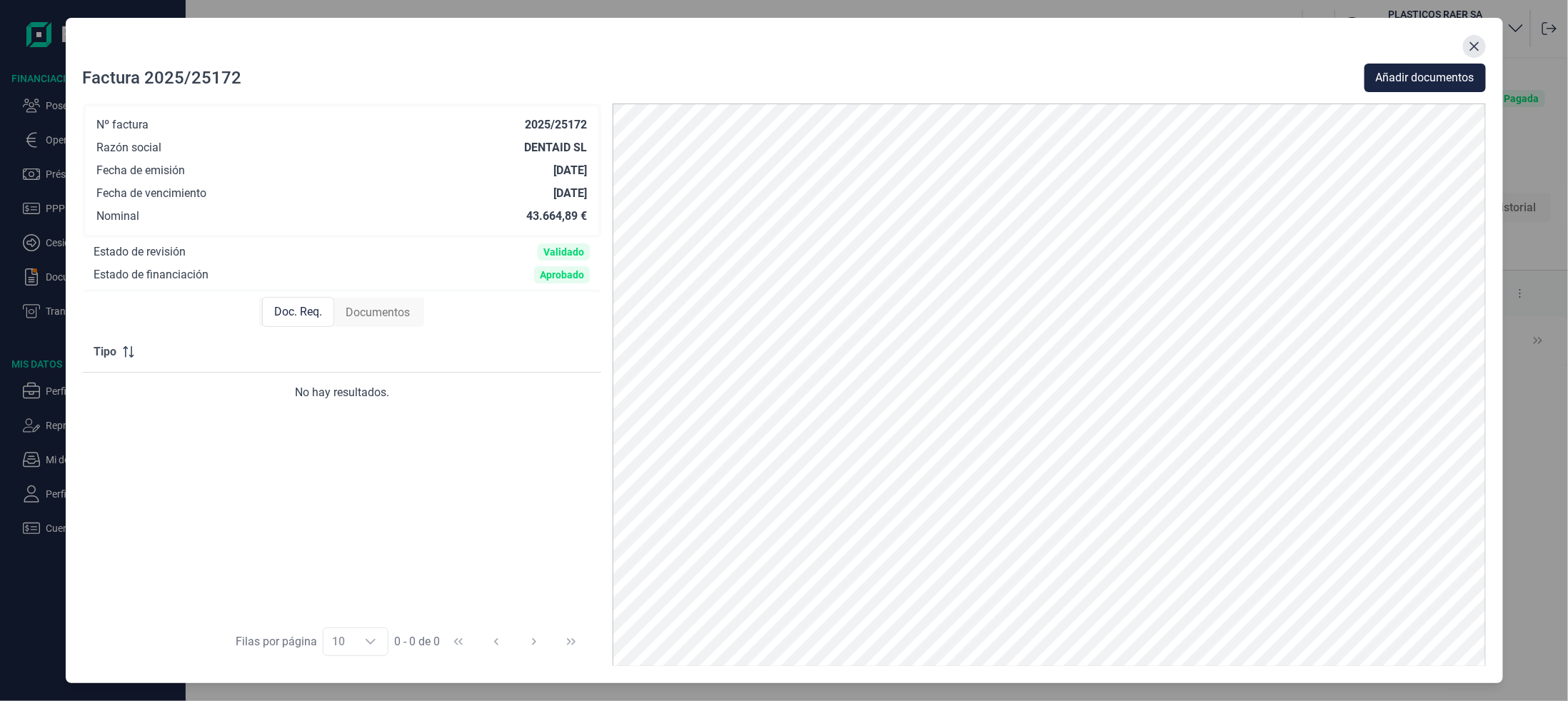
click at [1476, 46] on icon "Close" at bounding box center [1474, 46] width 12 height 12
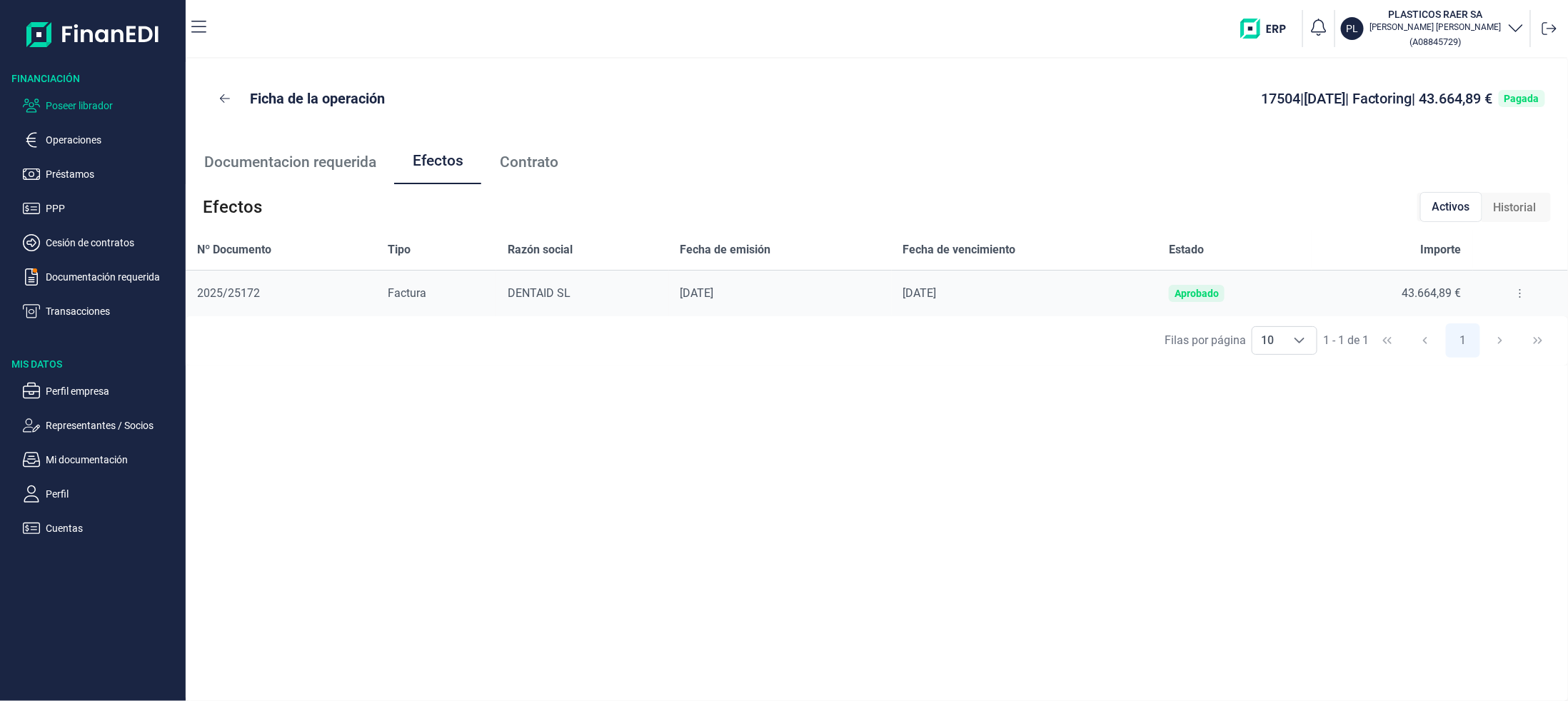
click at [59, 100] on p "Poseer librador" at bounding box center [113, 105] width 134 height 17
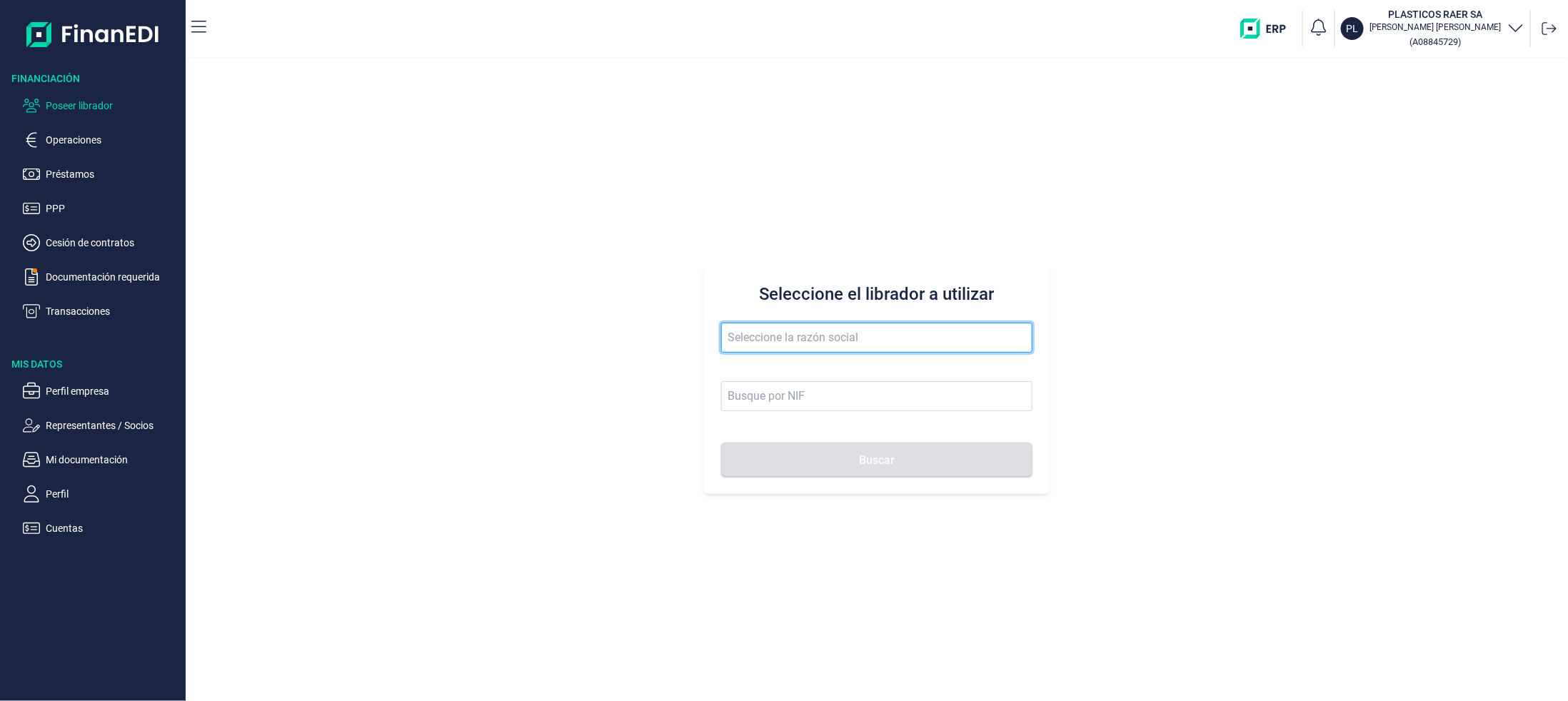
click at [903, 341] on input "text" at bounding box center [877, 338] width 311 height 30
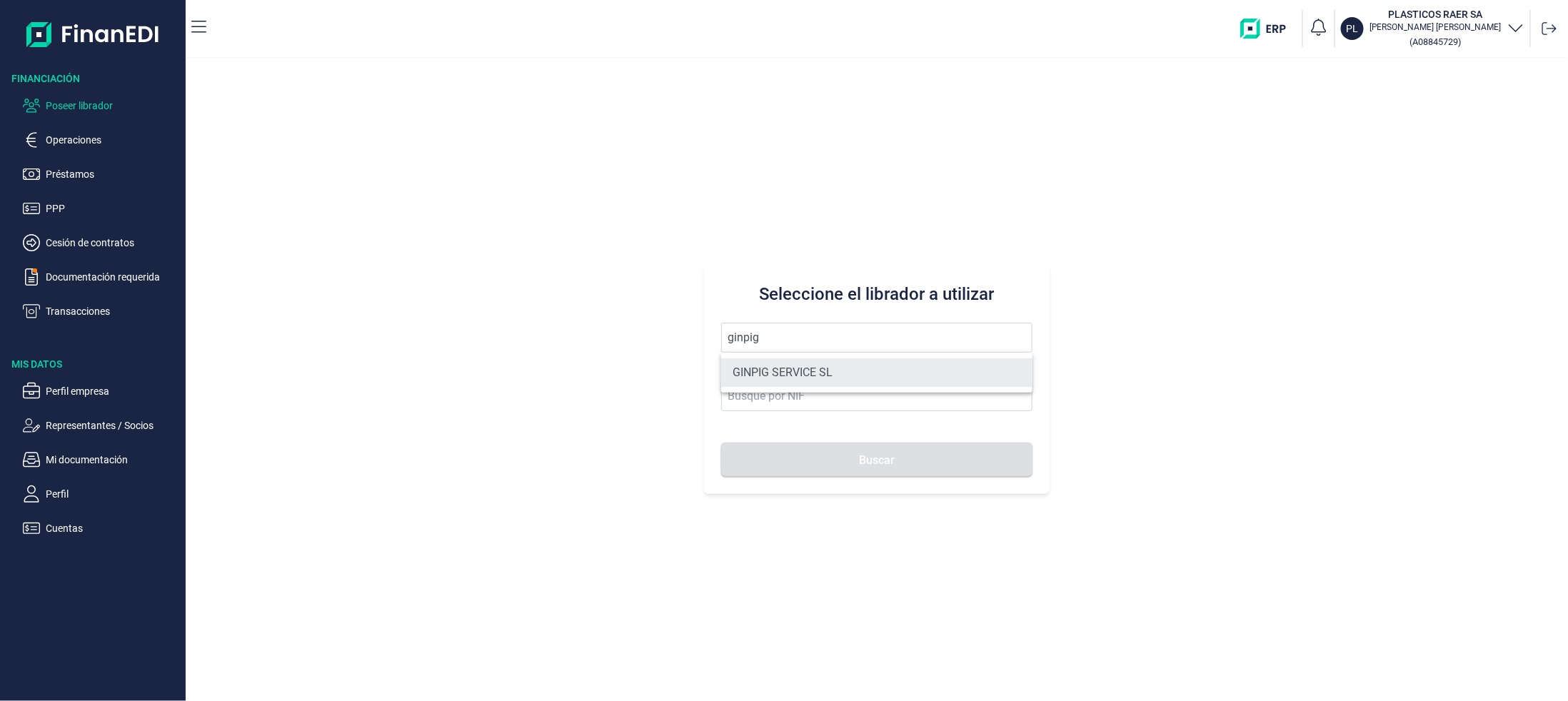
click at [820, 376] on li "GINPIG SERVICE SL" at bounding box center [877, 372] width 311 height 29
type input "GINPIG SERVICE SL"
type input "B17670910"
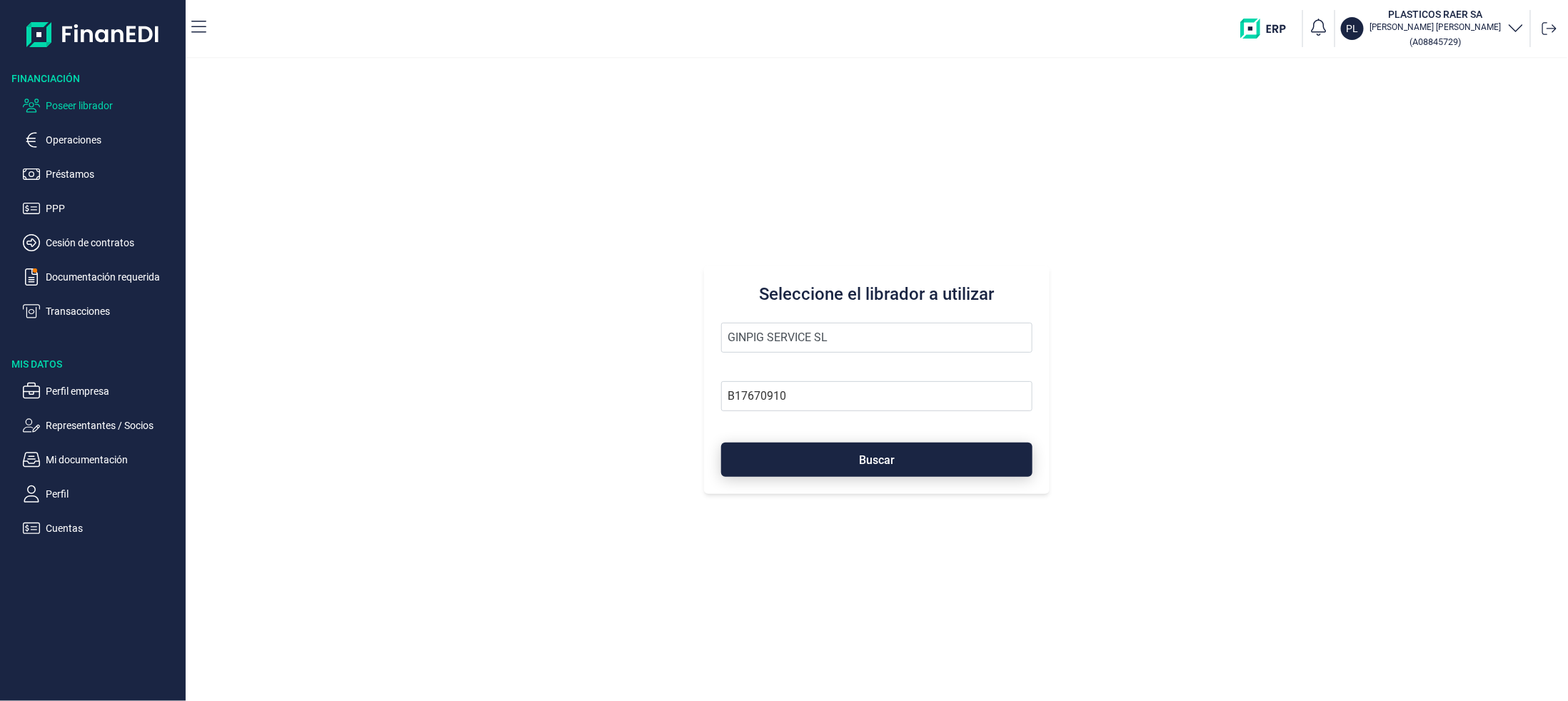
click at [859, 462] on span "Buscar" at bounding box center [877, 460] width 36 height 11
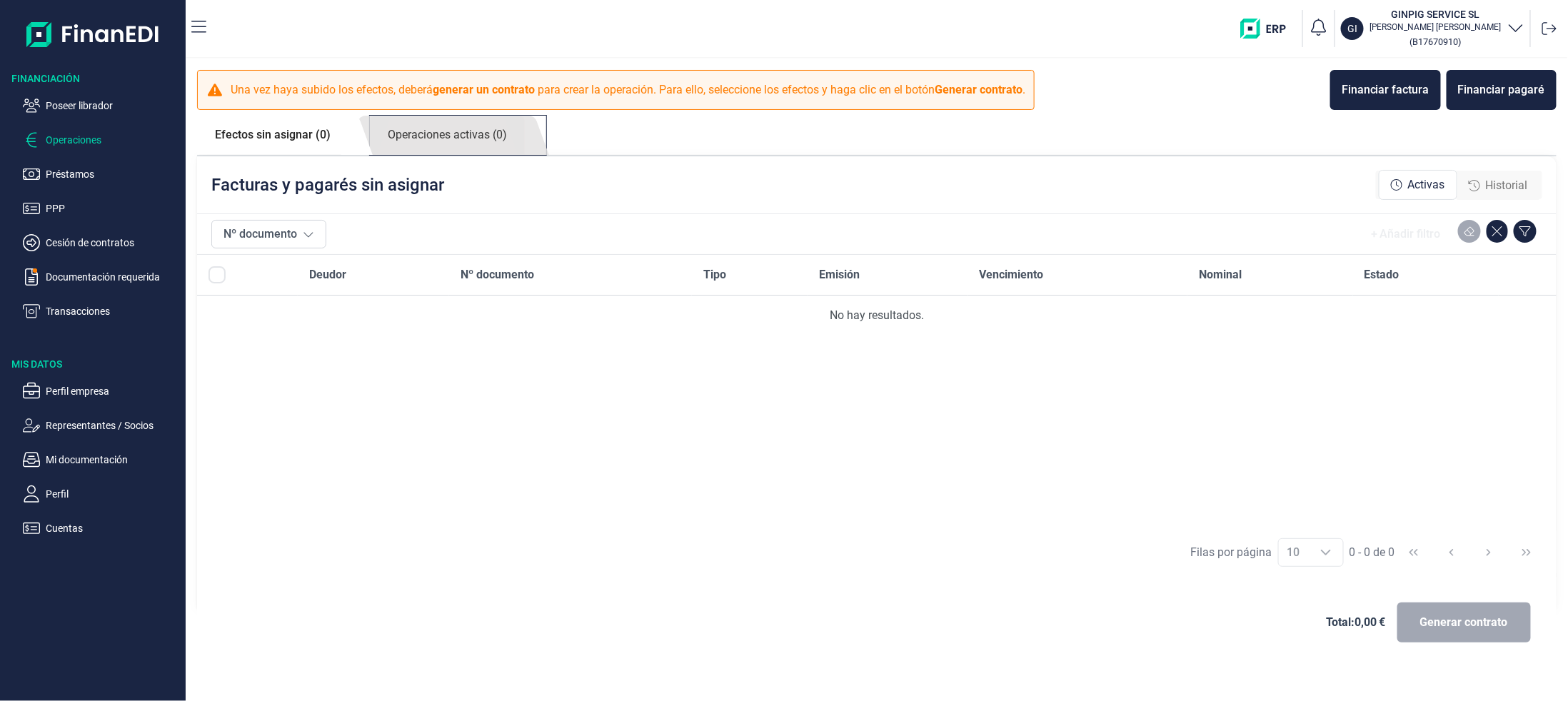
click at [510, 140] on link "Operaciones activas (0)" at bounding box center [447, 135] width 155 height 39
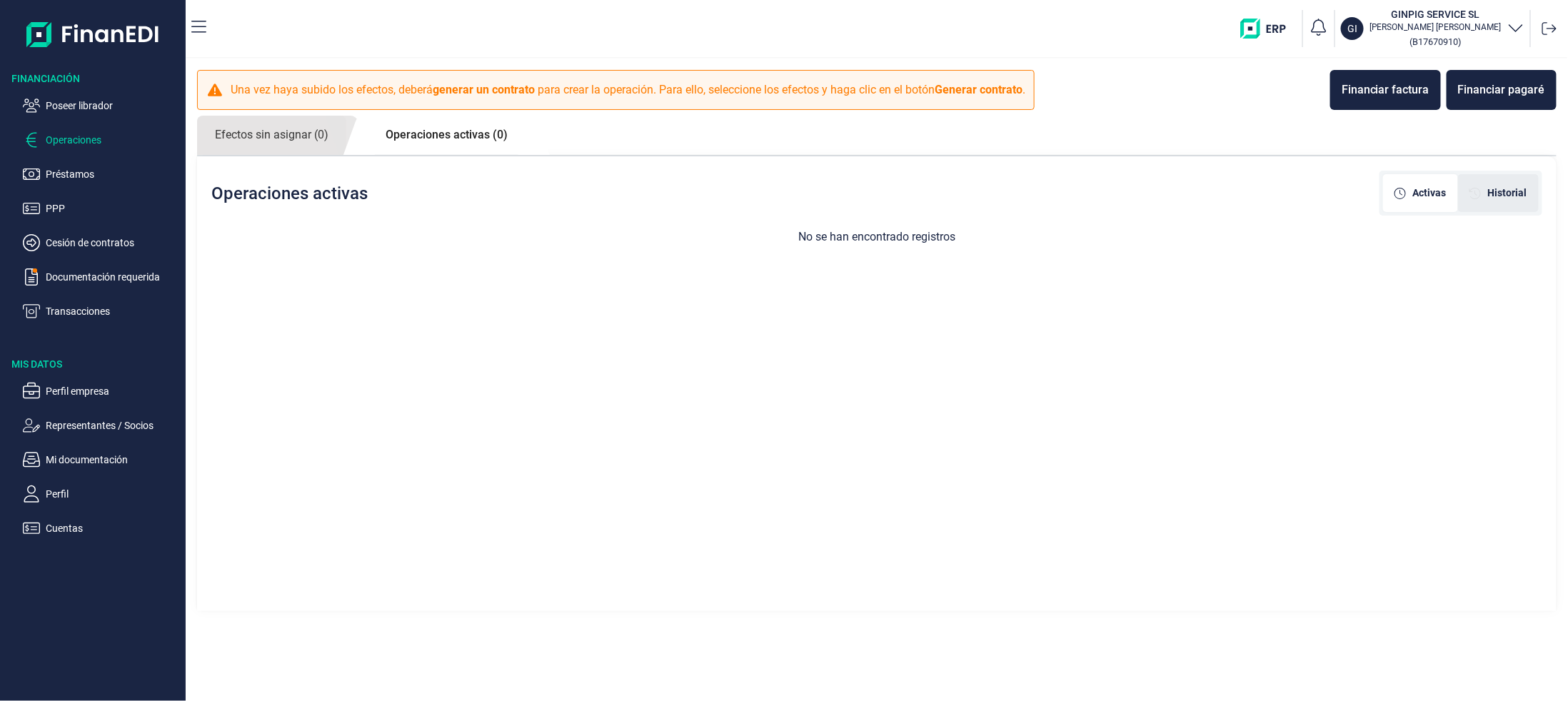
click at [1512, 196] on span "Historial" at bounding box center [1507, 192] width 39 height 15
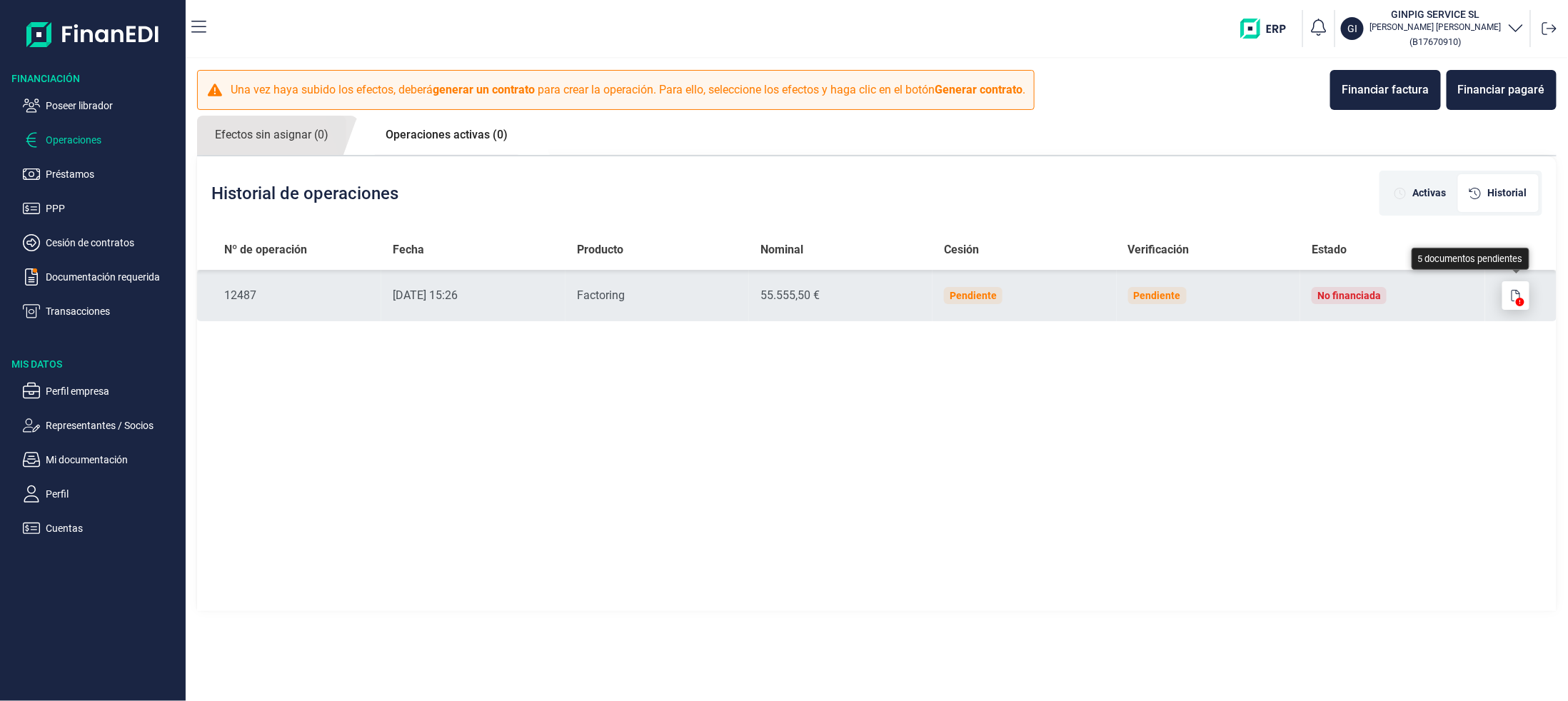
click at [1512, 294] on icon "button" at bounding box center [1516, 295] width 9 height 12
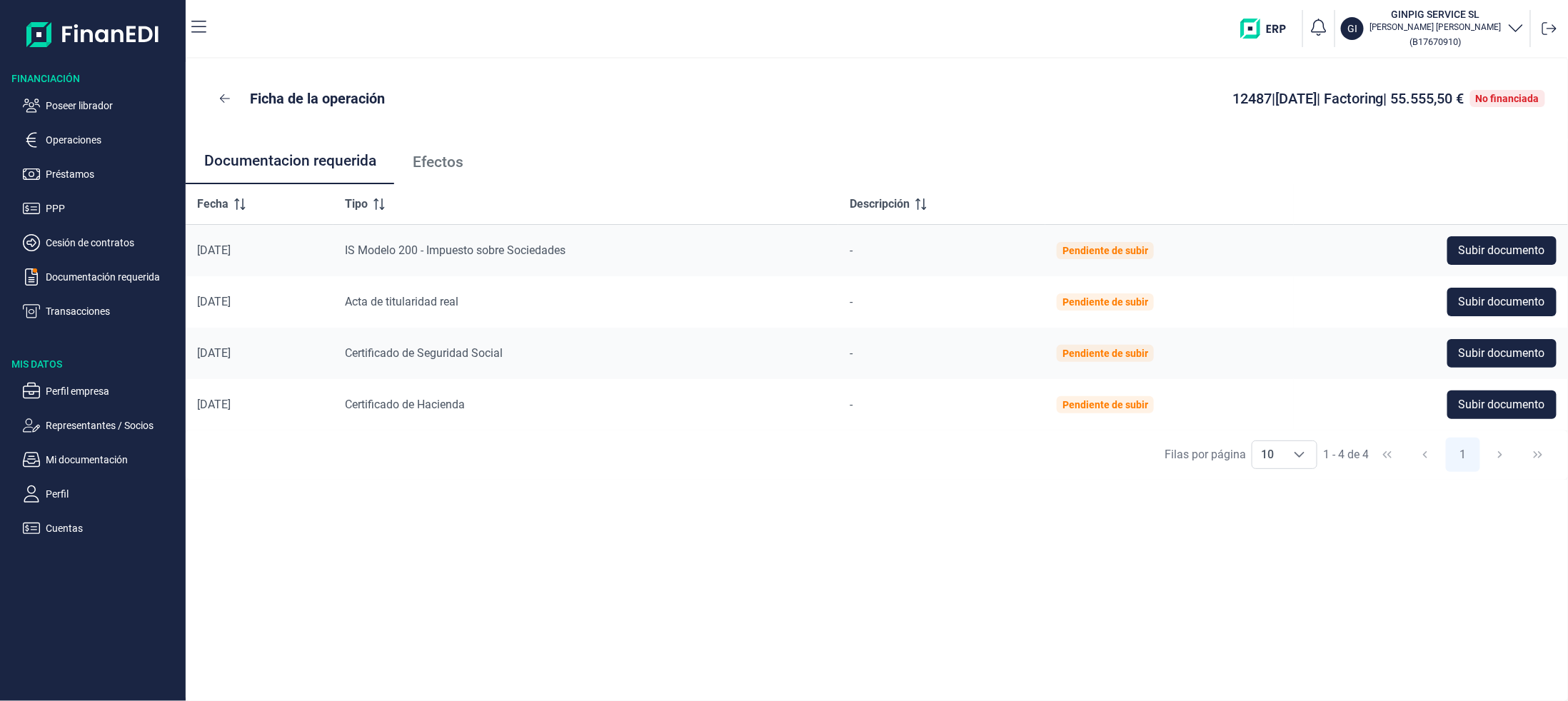
click at [421, 160] on span "Efectos" at bounding box center [438, 162] width 51 height 15
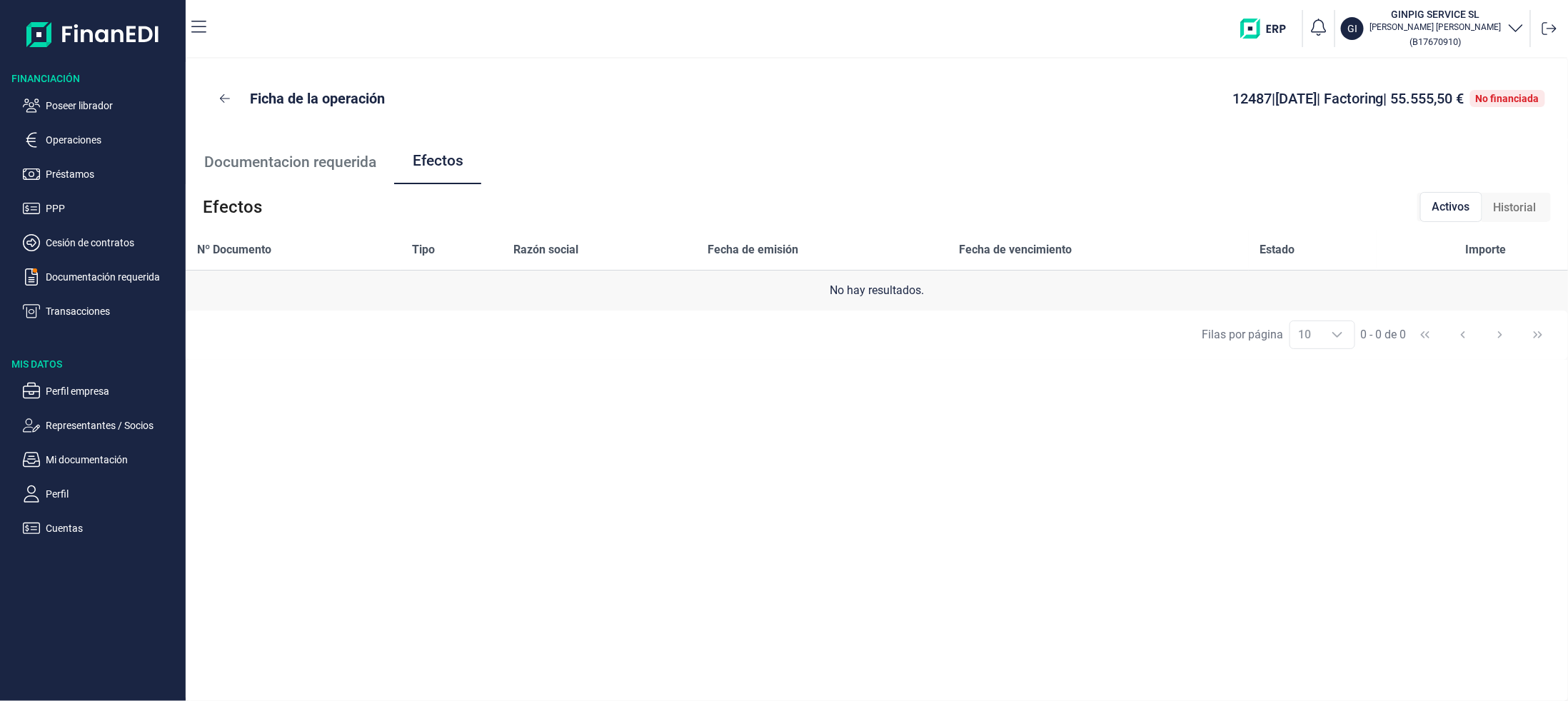
click at [1494, 201] on span "Historial" at bounding box center [1515, 208] width 43 height 17
